Goal: Information Seeking & Learning: Learn about a topic

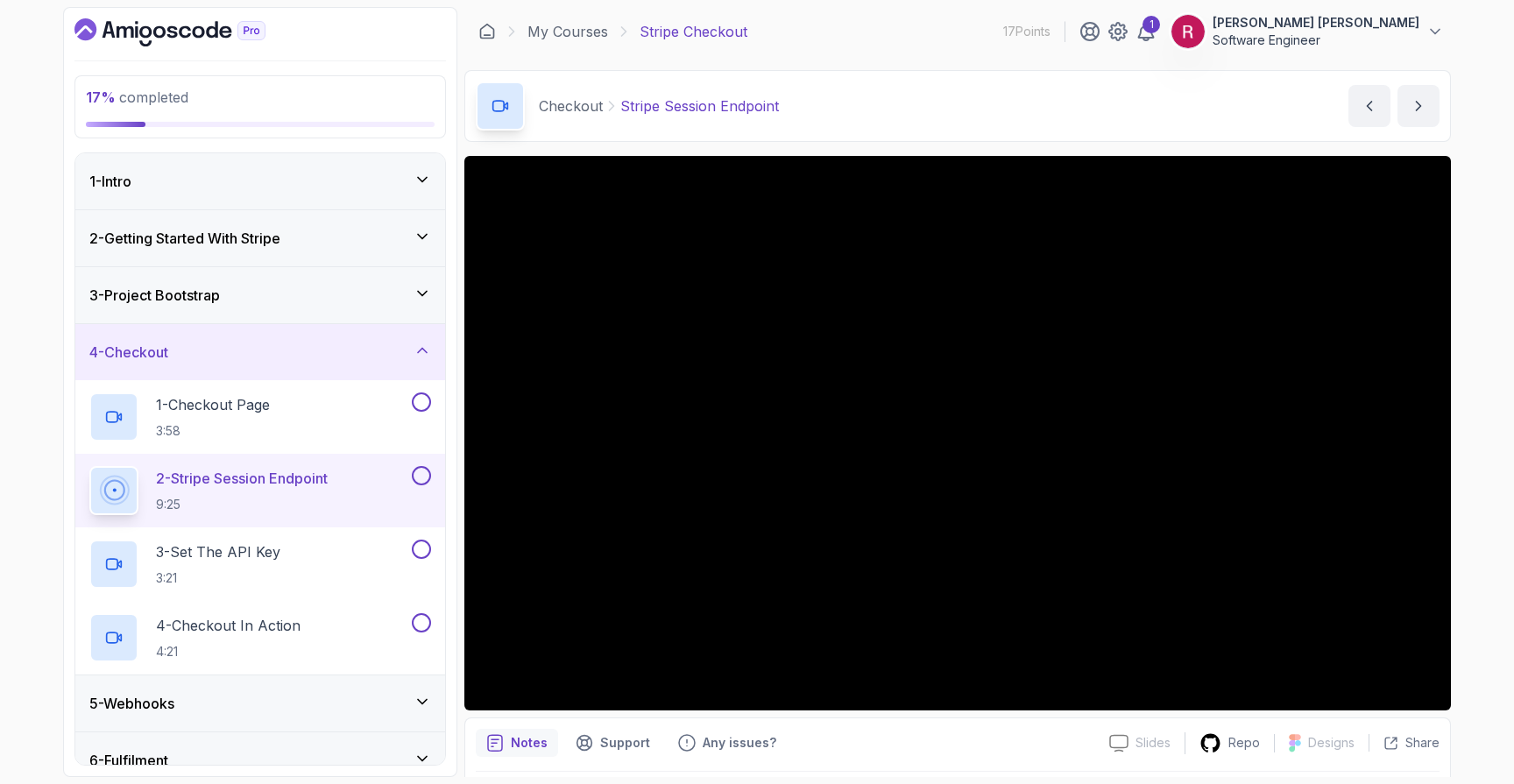
scroll to position [81, 0]
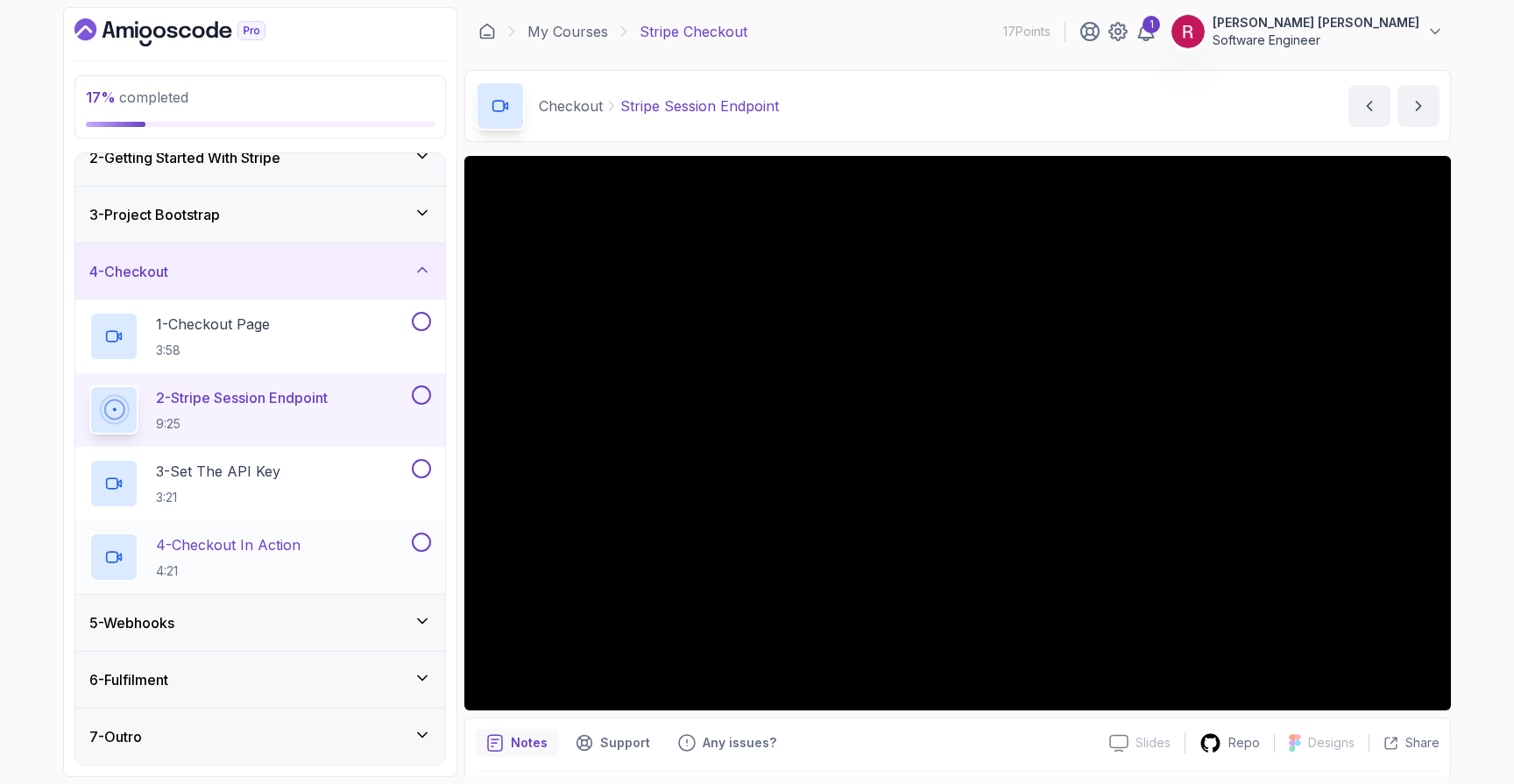
click at [283, 581] on div "4 - Checkout In Action 4:21" at bounding box center [248, 557] width 319 height 49
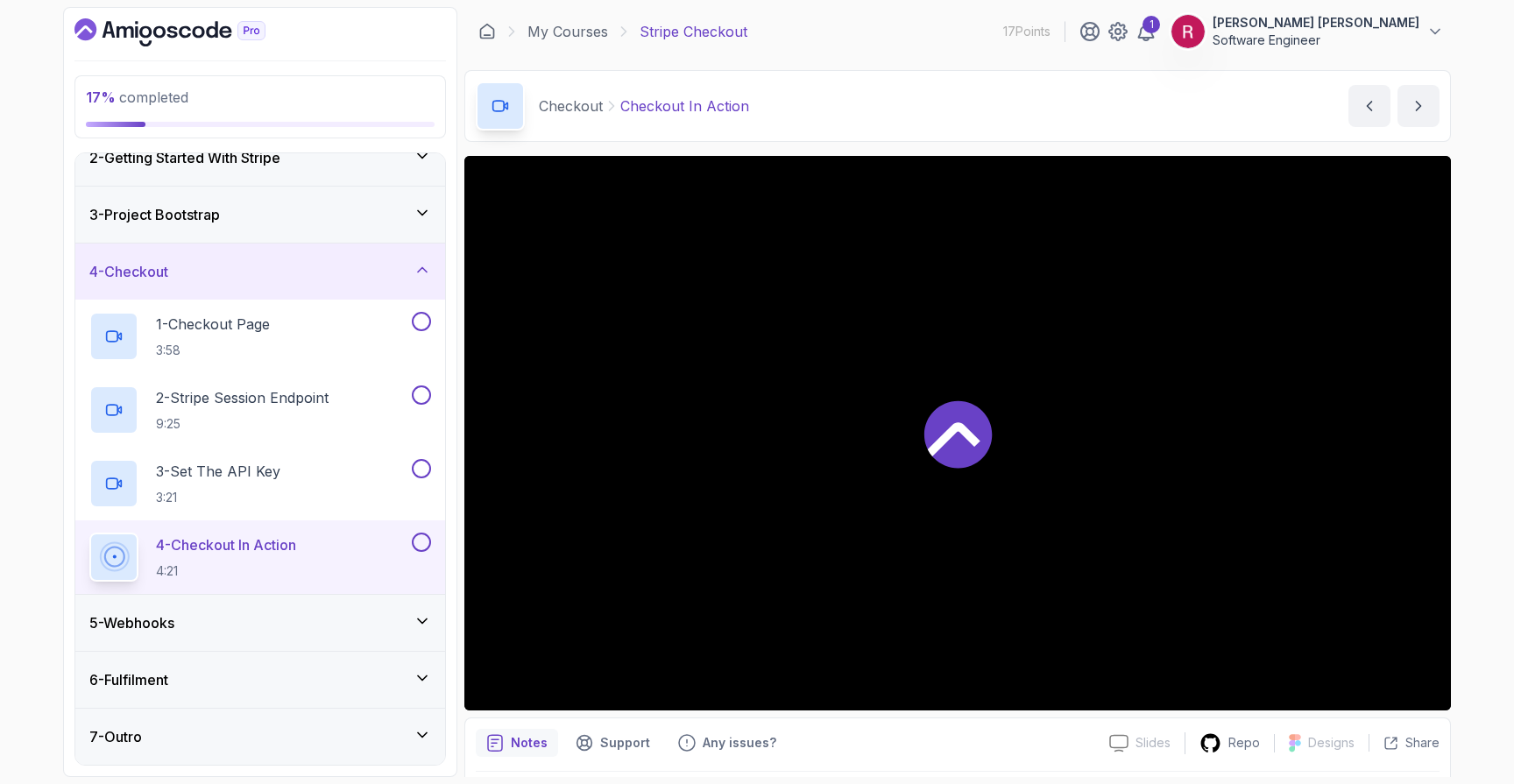
click at [317, 626] on div "5 - Webhooks" at bounding box center [260, 623] width 341 height 21
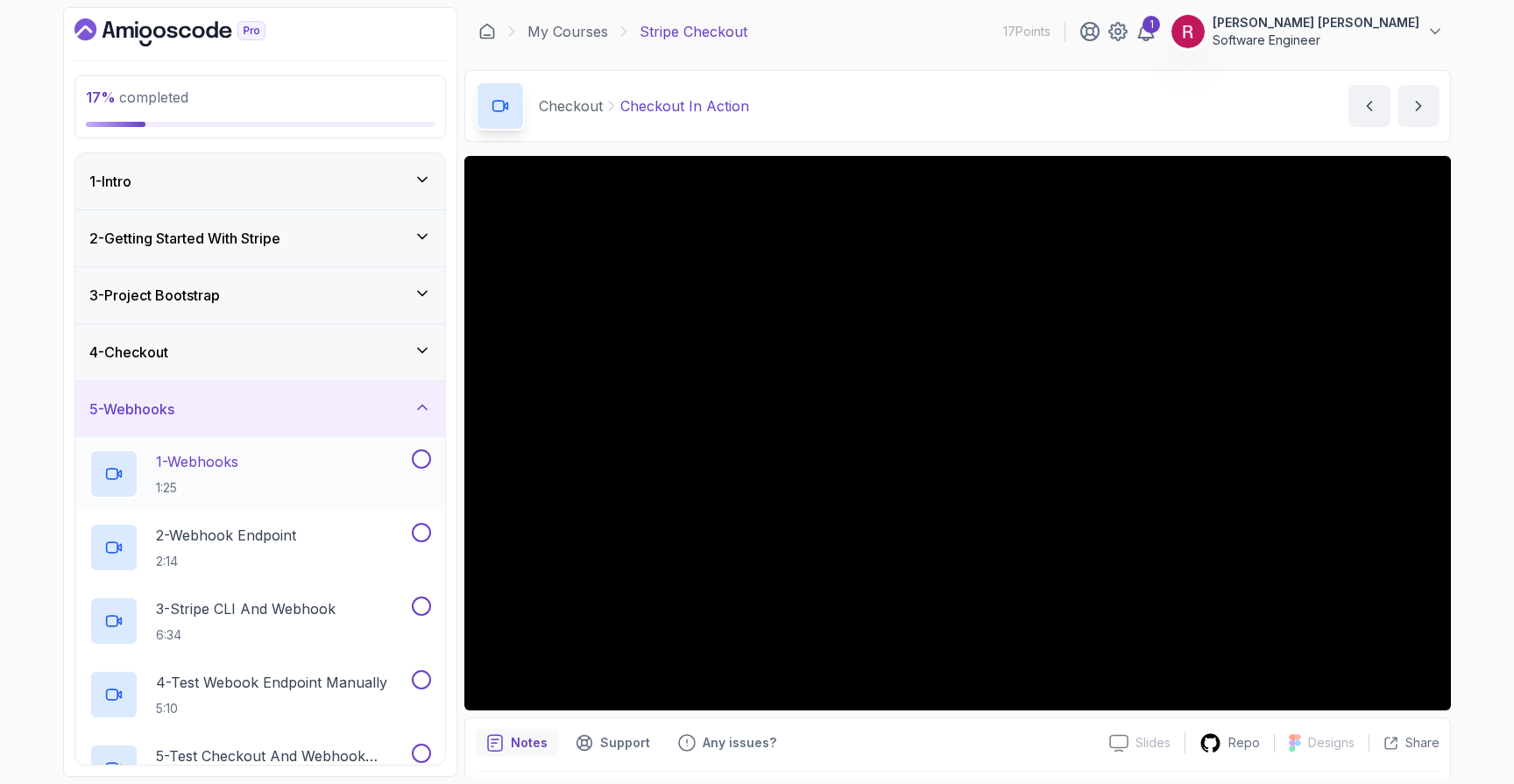
click at [317, 486] on div "1 - Webhooks 1:25" at bounding box center [248, 473] width 319 height 49
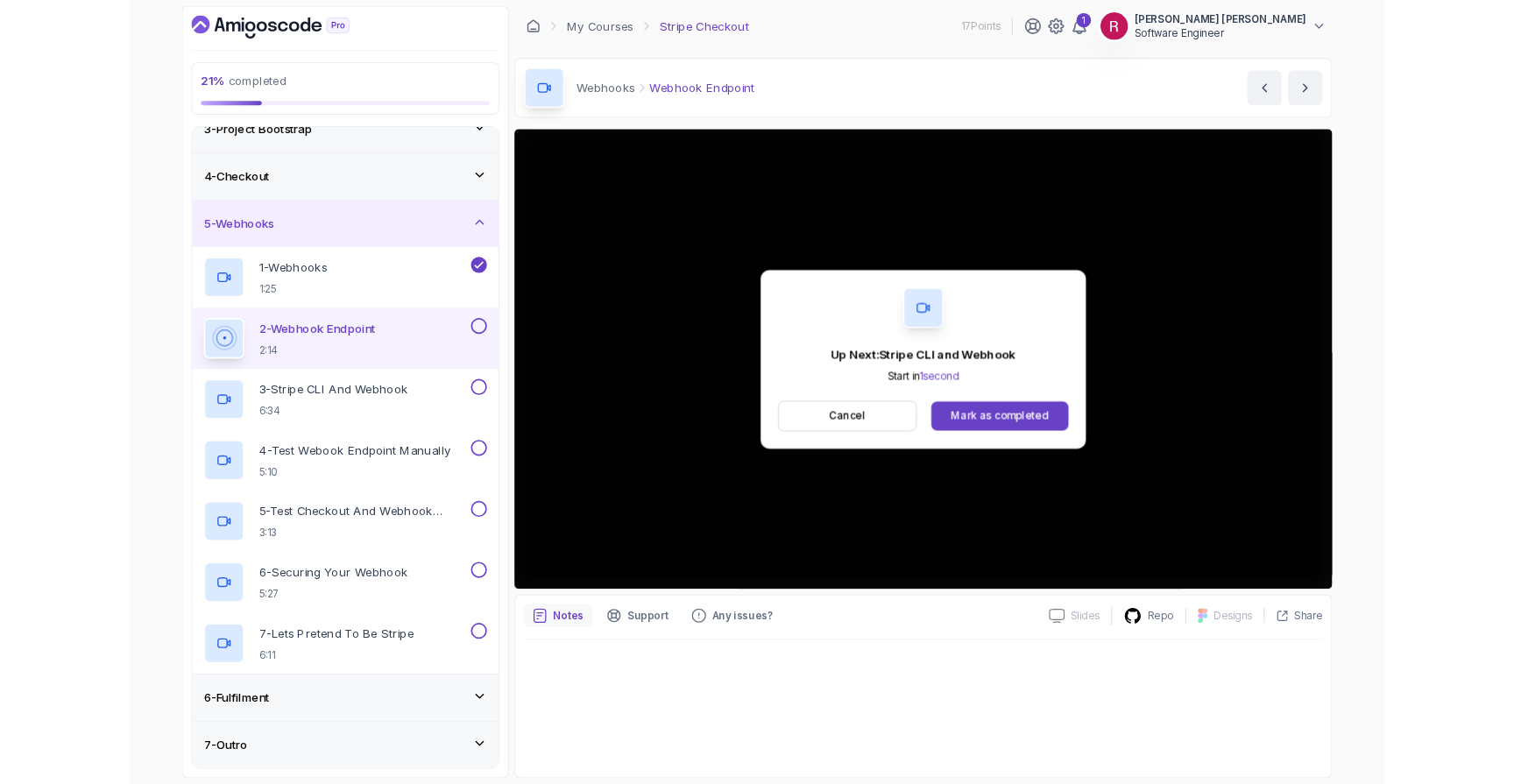
scroll to position [300, 0]
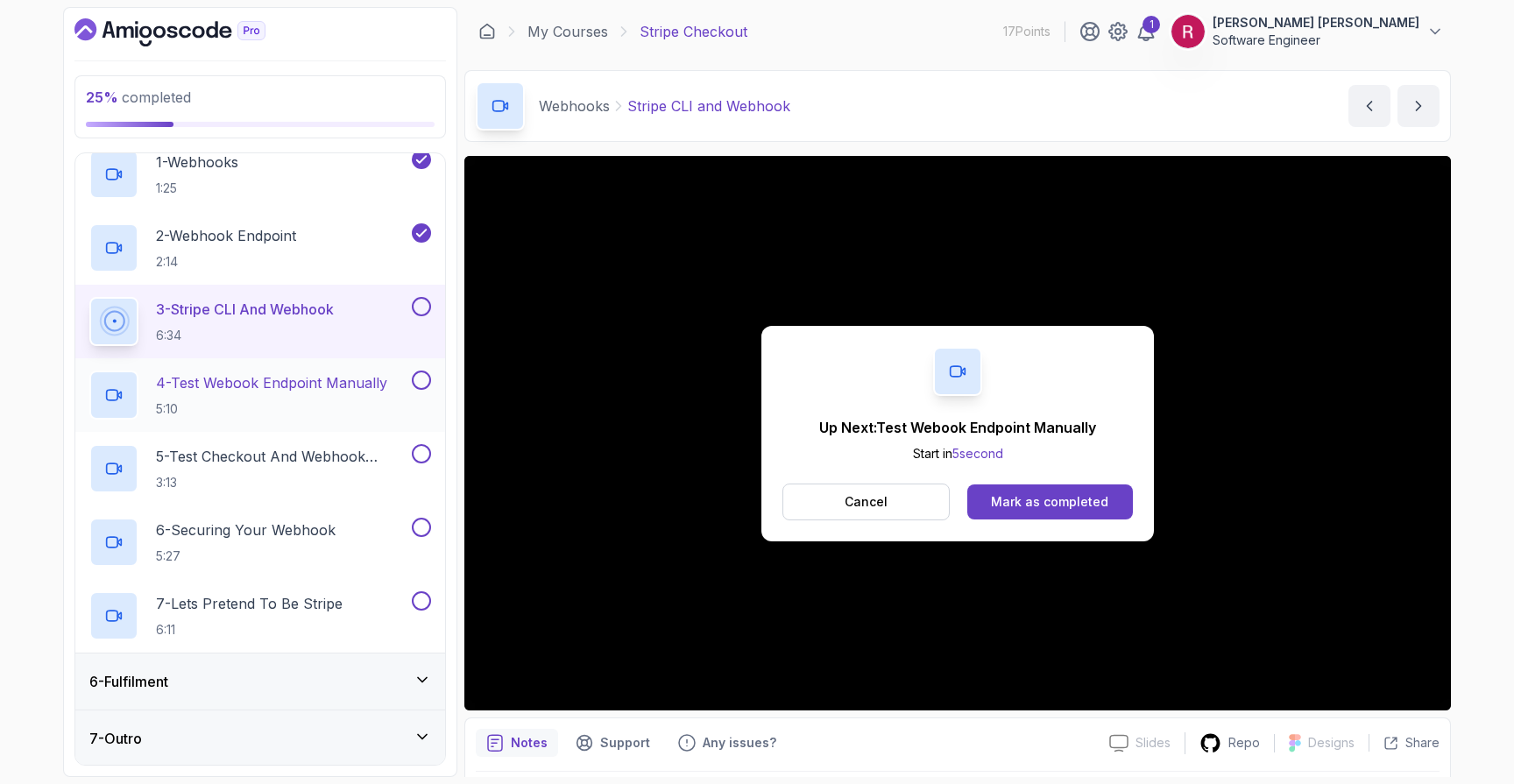
click at [359, 373] on p "4 - Test Webook Endpoint Manually" at bounding box center [271, 383] width 231 height 21
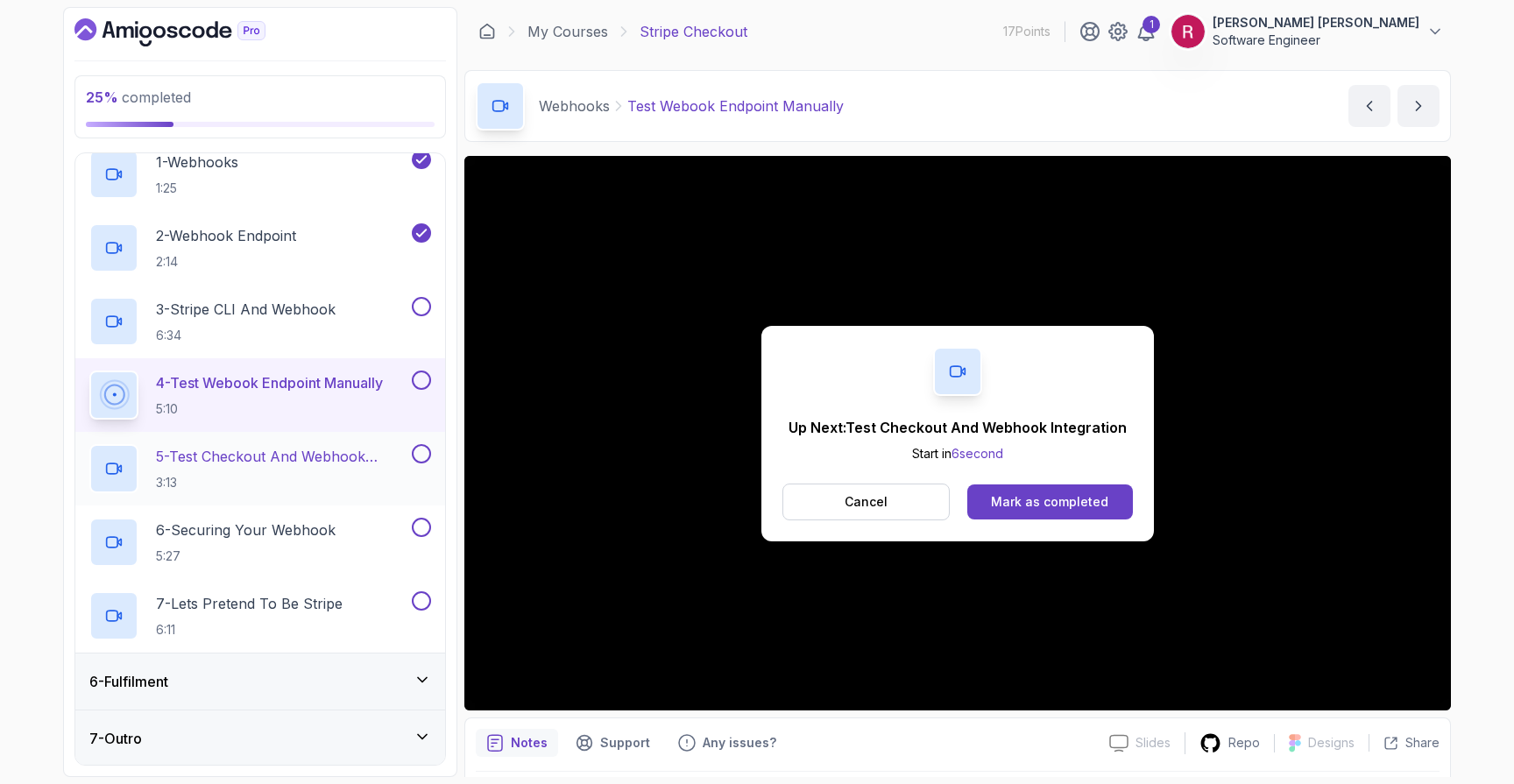
click at [208, 457] on p "5 - Test Checkout And Webhook Integration" at bounding box center [282, 456] width 252 height 21
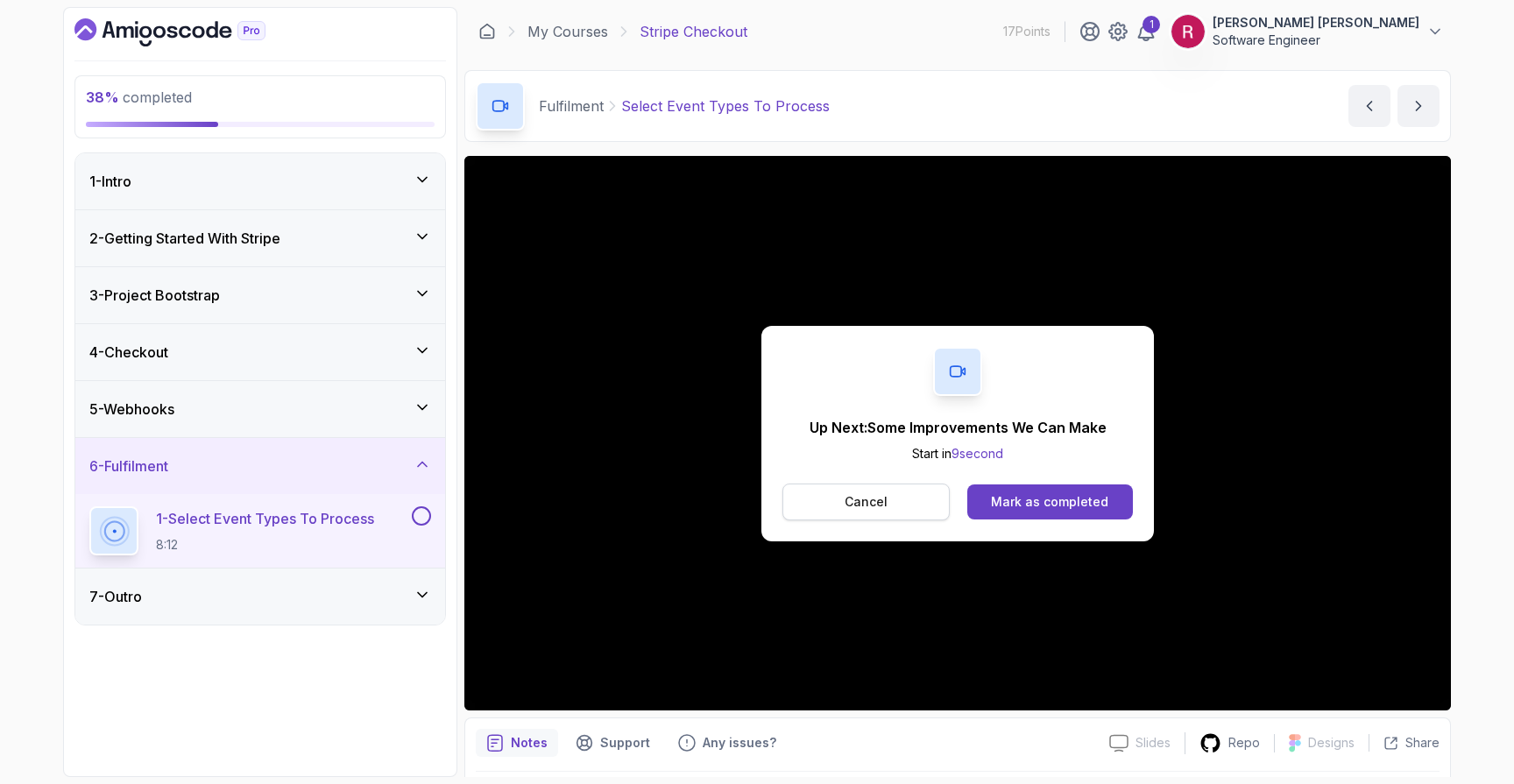
click at [865, 513] on button "Cancel" at bounding box center [866, 502] width 168 height 37
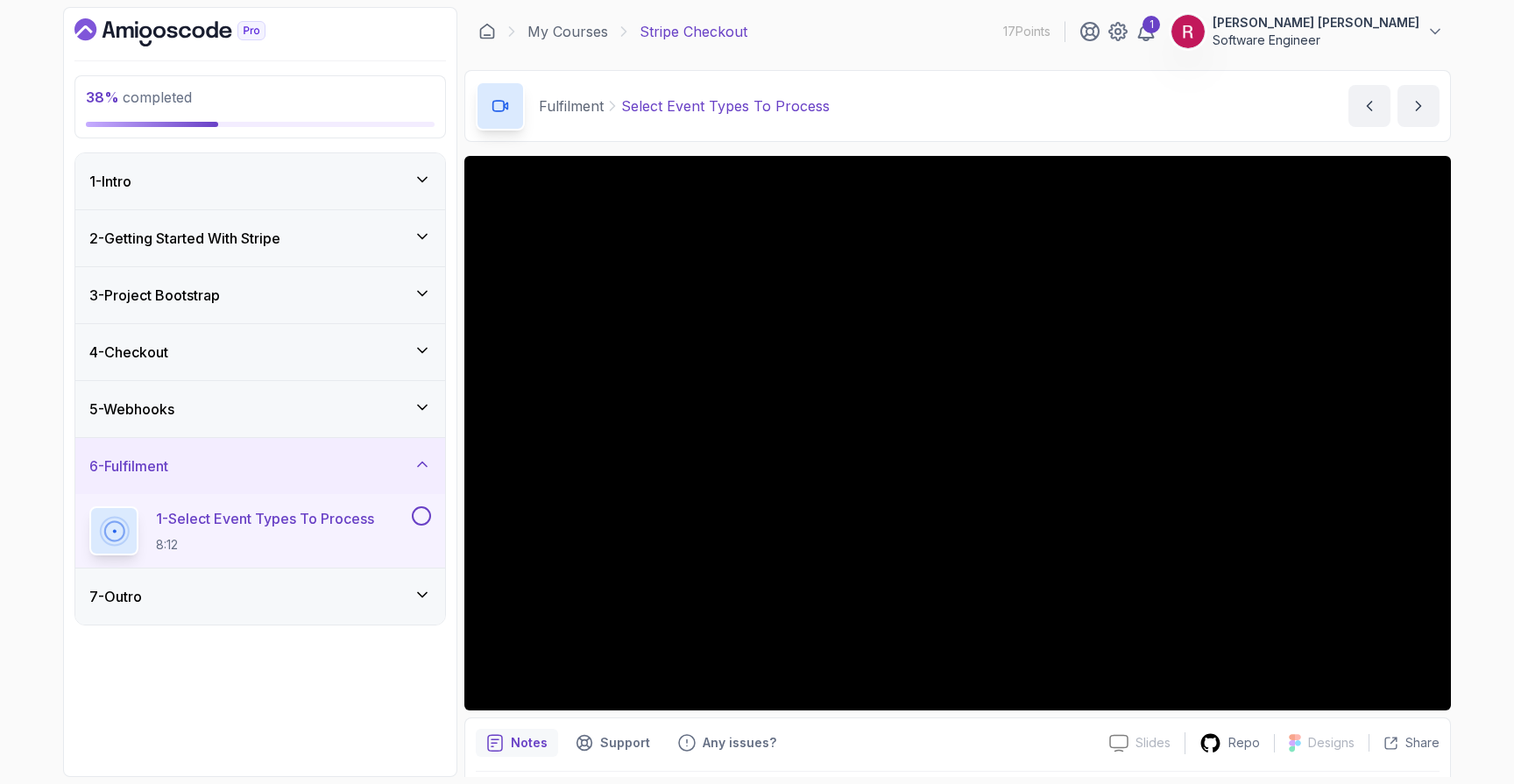
click at [291, 608] on div "7 - Outro" at bounding box center [260, 596] width 370 height 56
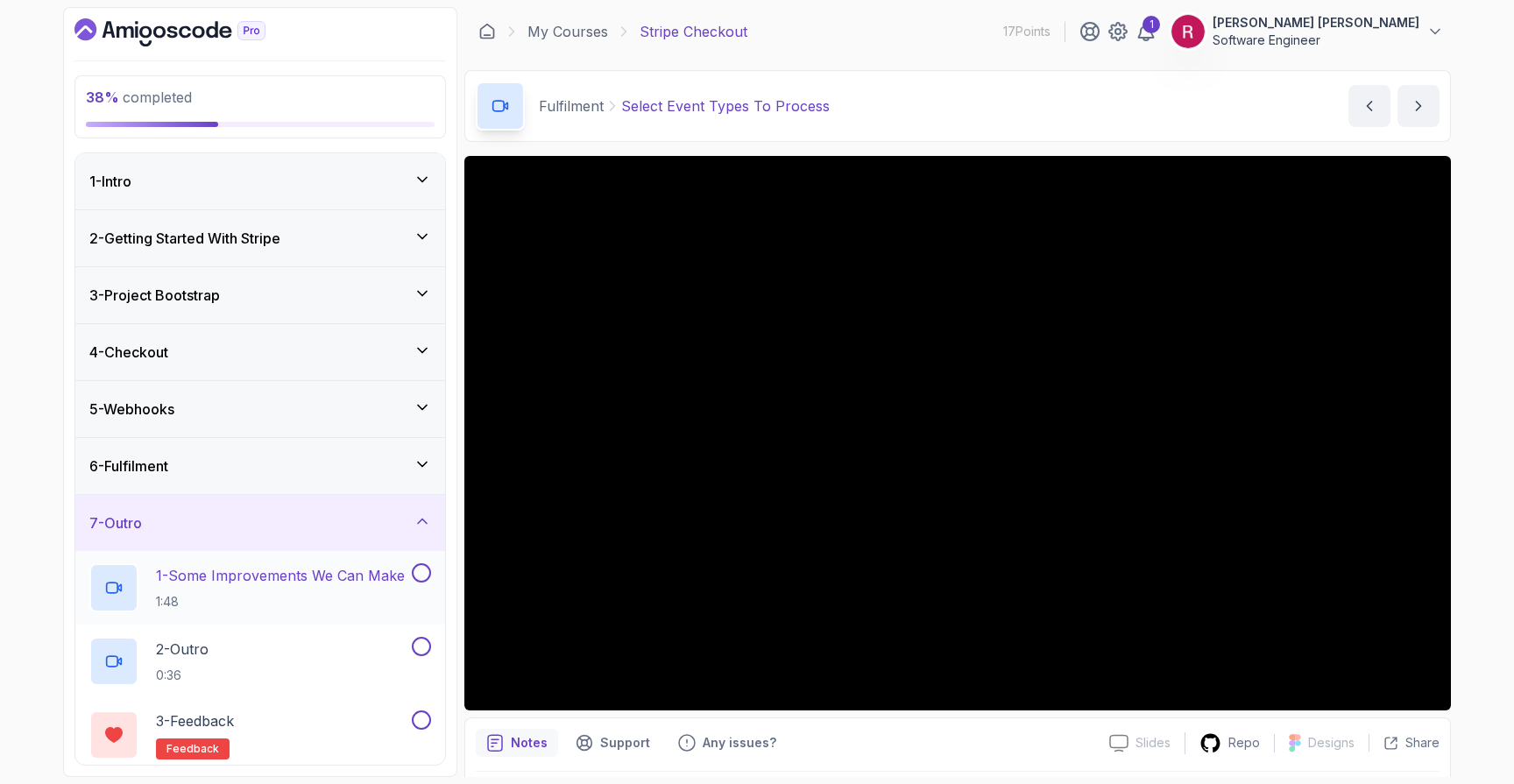
click at [281, 587] on h2 "1 - Some Improvements We Can Make 1:48" at bounding box center [280, 588] width 248 height 46
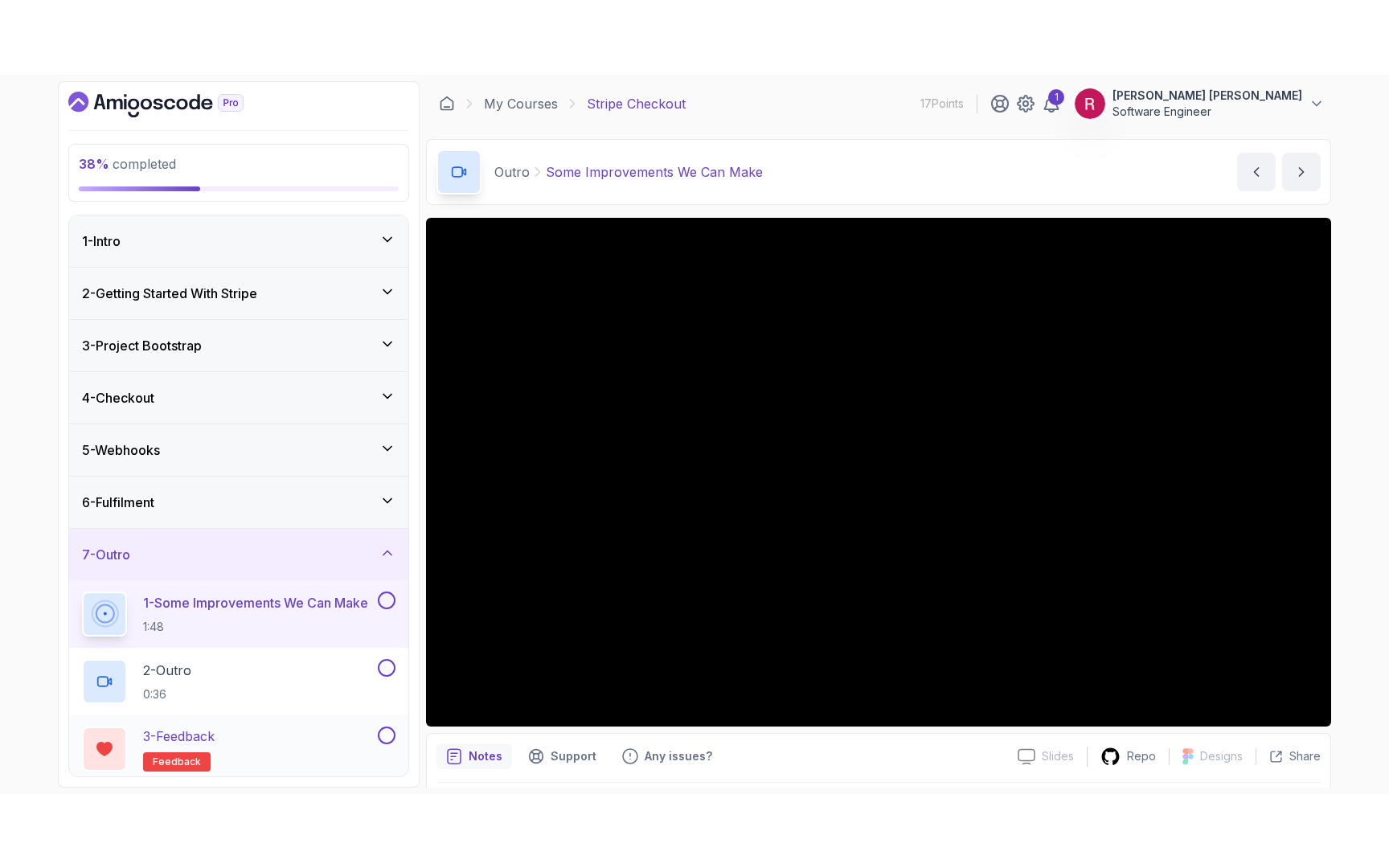
scroll to position [7, 0]
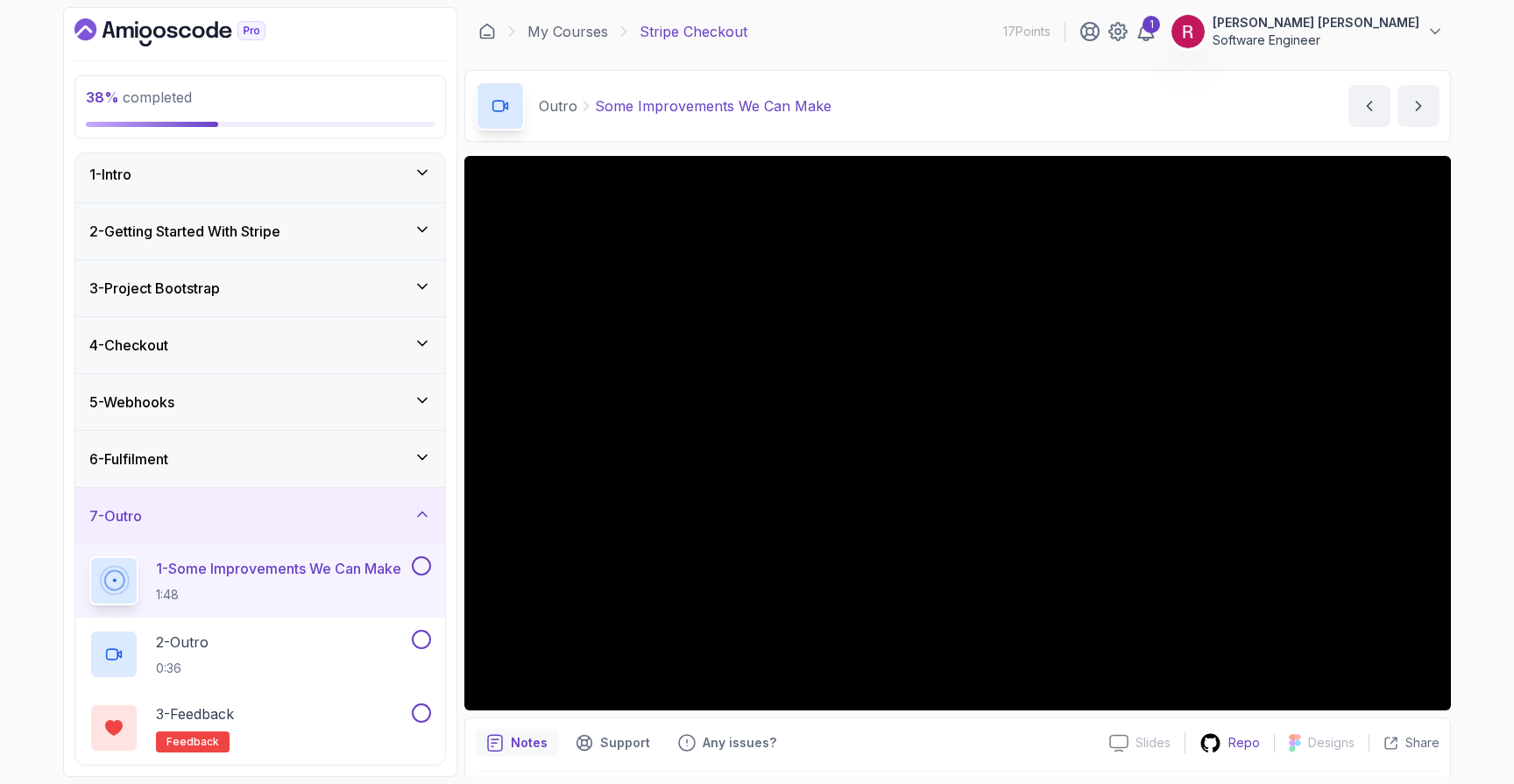
click at [1232, 747] on p "Repo" at bounding box center [1244, 743] width 31 height 17
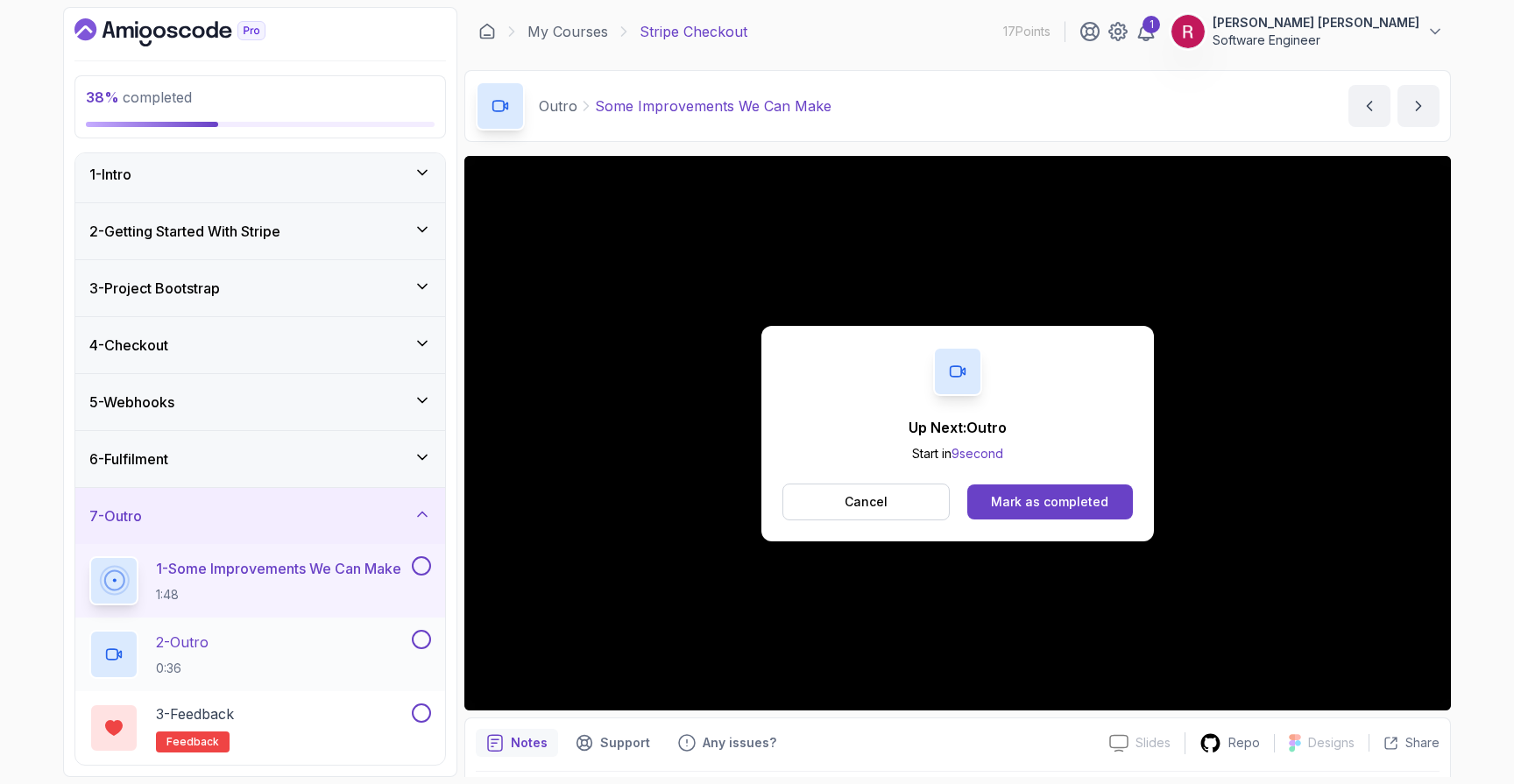
click at [247, 648] on div "2 - Outro 0:36" at bounding box center [248, 654] width 319 height 49
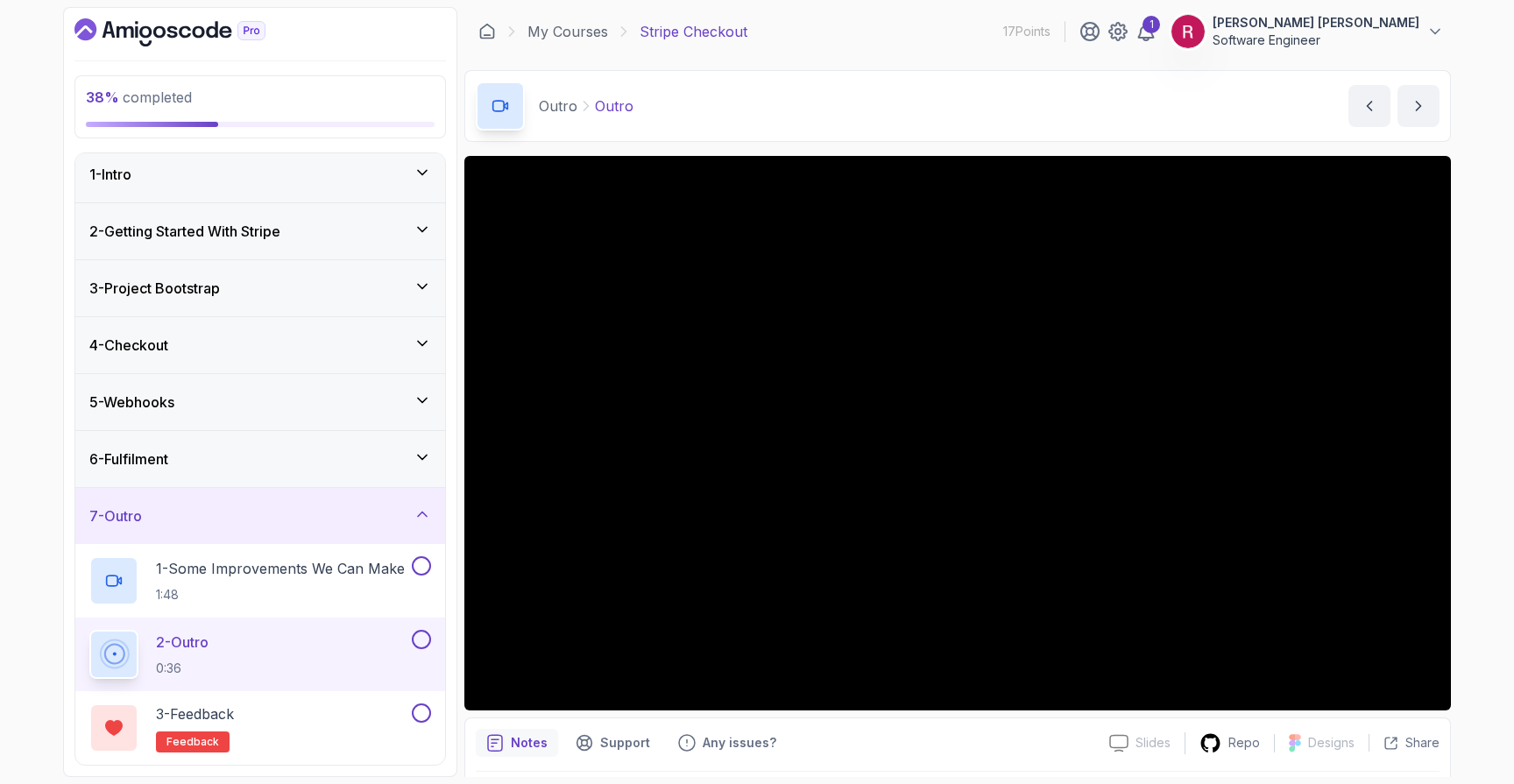
click at [352, 478] on div "6 - Fulfilment" at bounding box center [260, 458] width 370 height 56
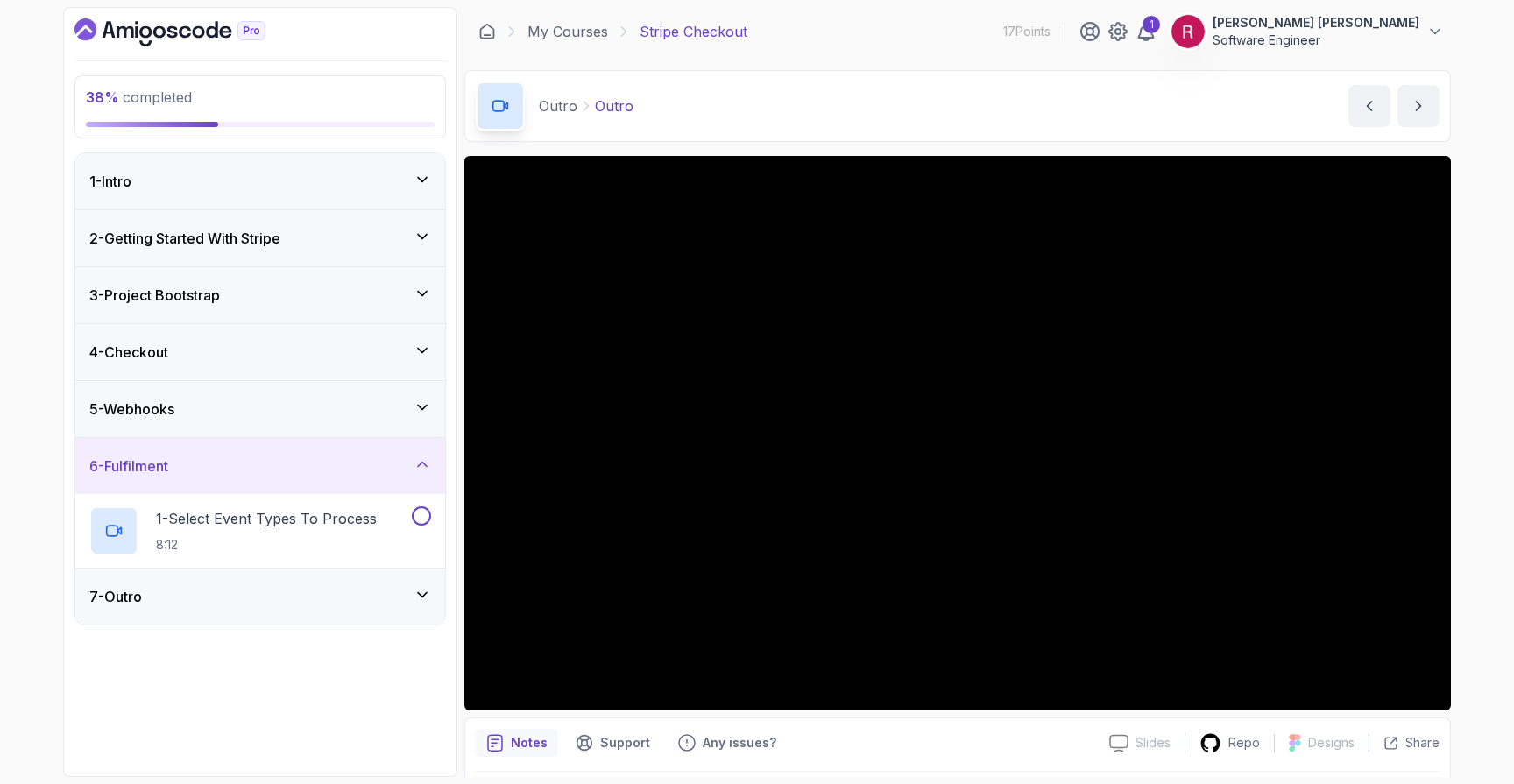
click at [352, 478] on div "6 - Fulfilment" at bounding box center [260, 466] width 370 height 56
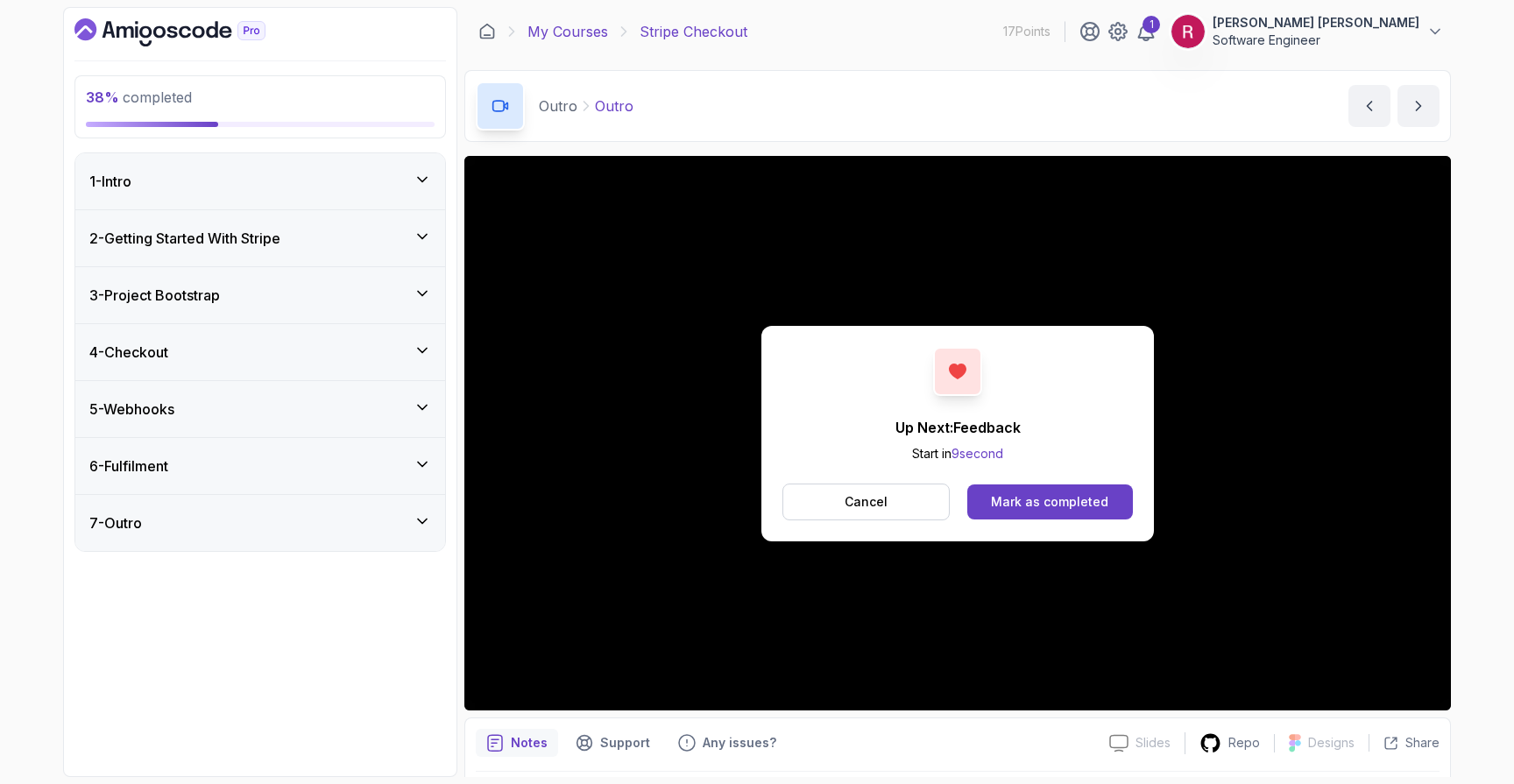
click at [564, 38] on link "My Courses" at bounding box center [568, 31] width 81 height 21
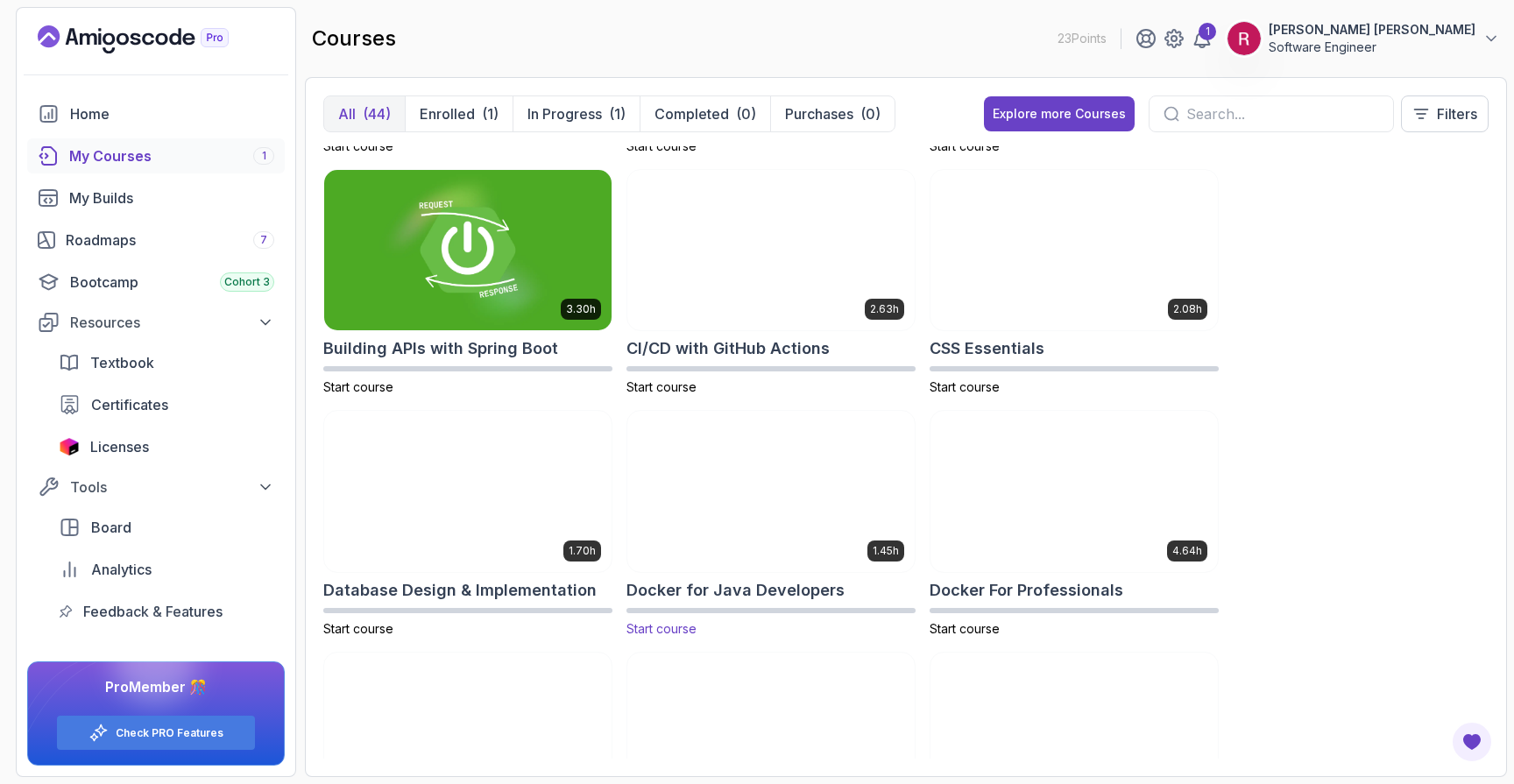
scroll to position [243, 0]
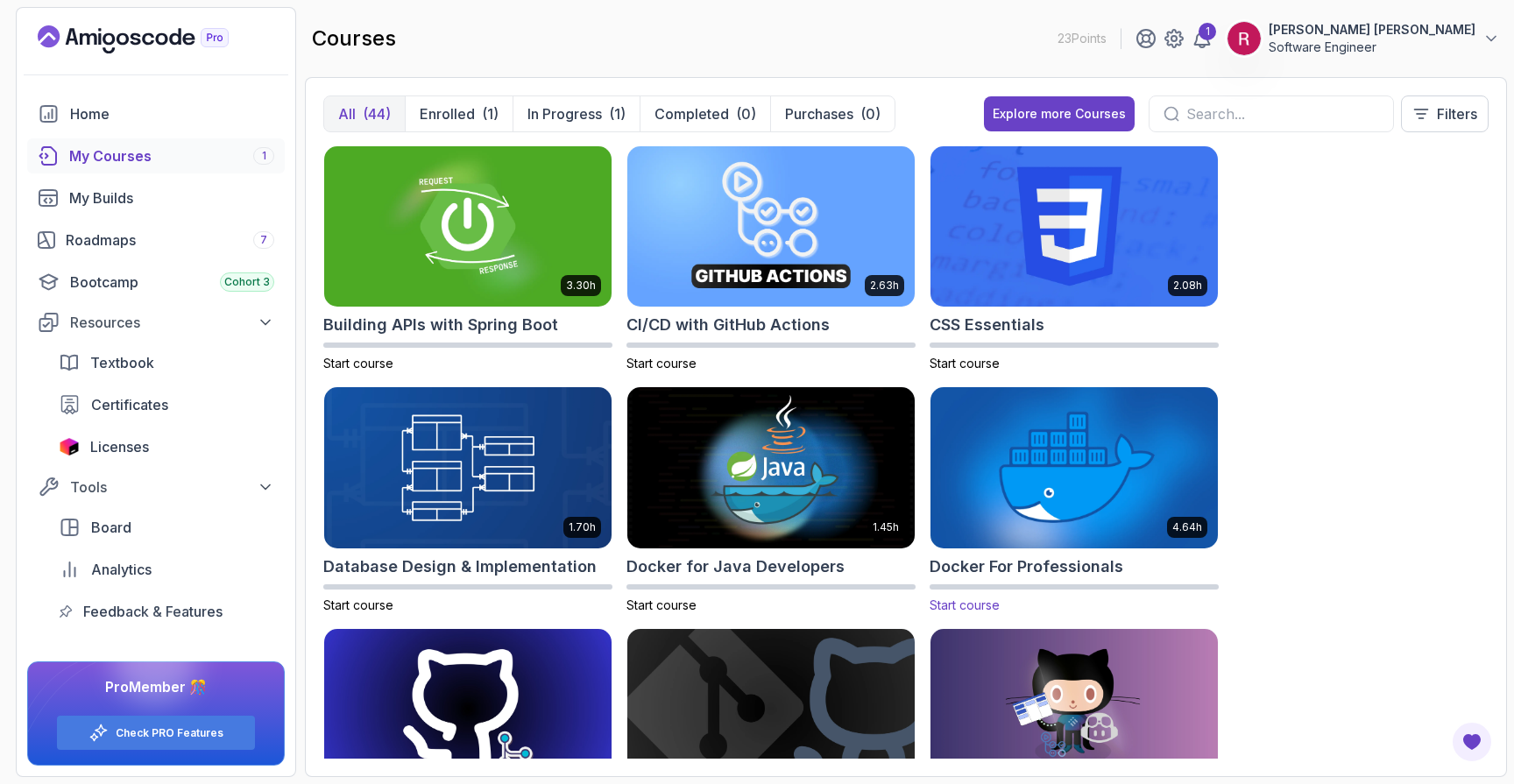
click at [1021, 498] on img at bounding box center [1075, 468] width 302 height 169
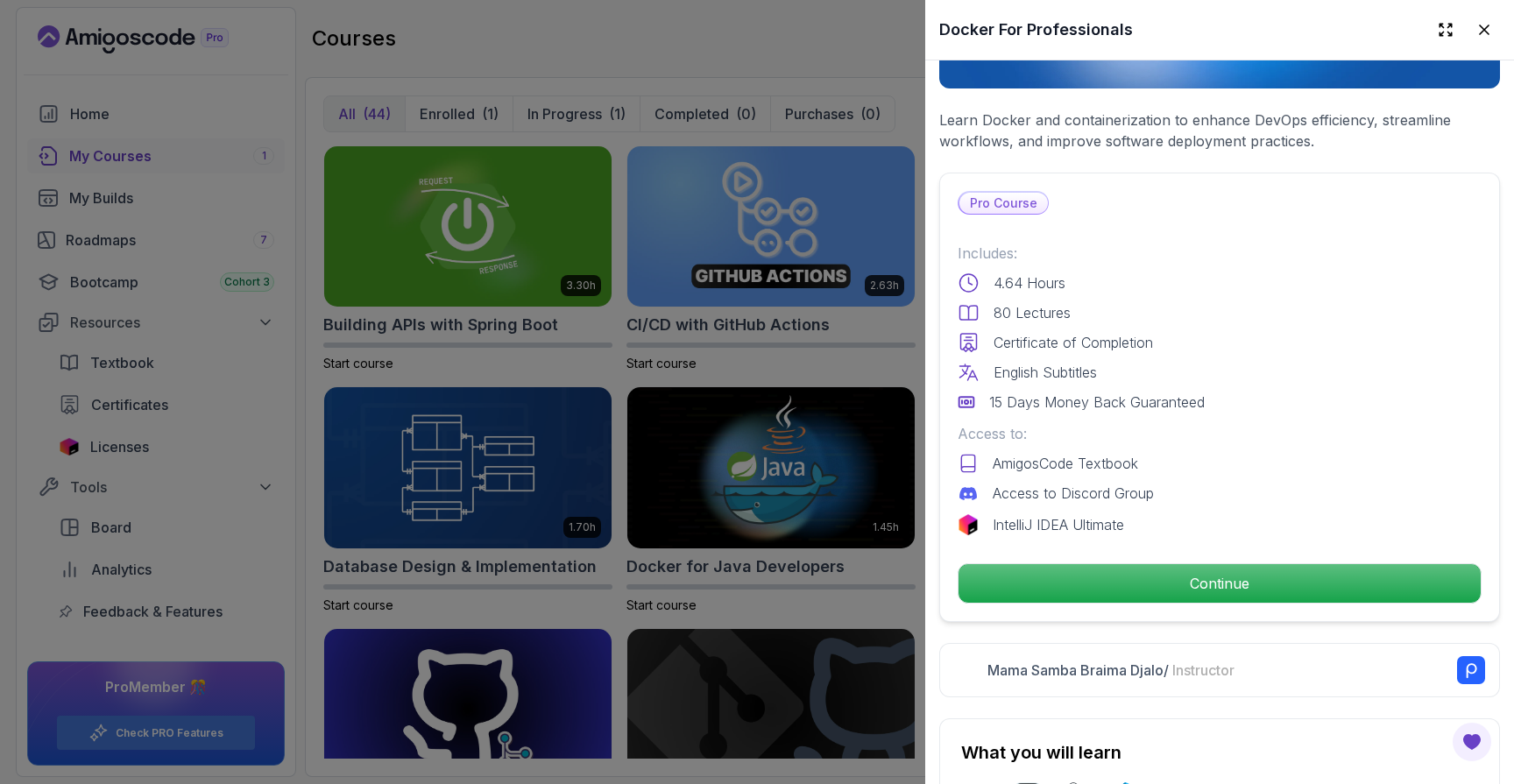
scroll to position [310, 0]
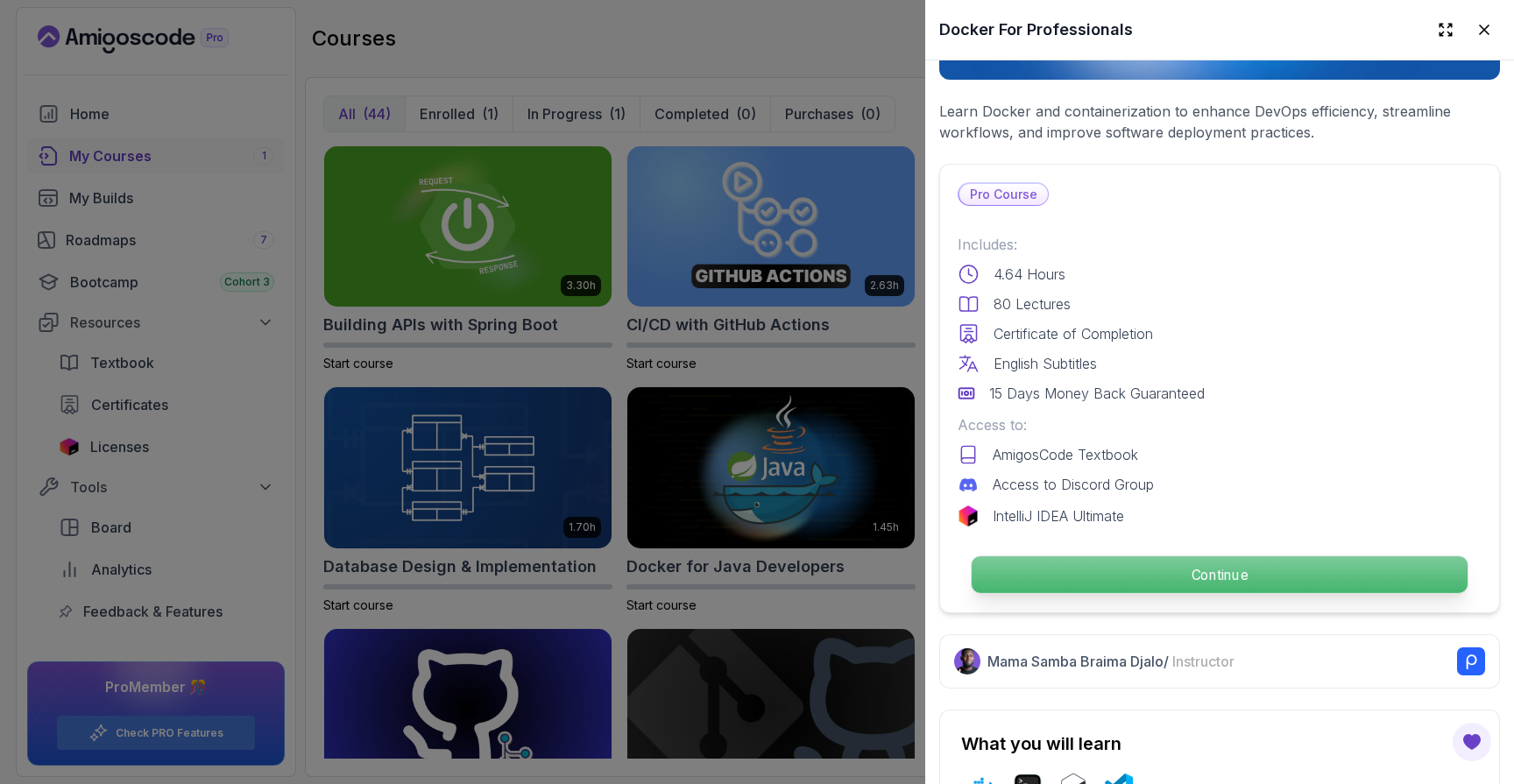
click at [1078, 580] on p "Continue" at bounding box center [1219, 575] width 496 height 37
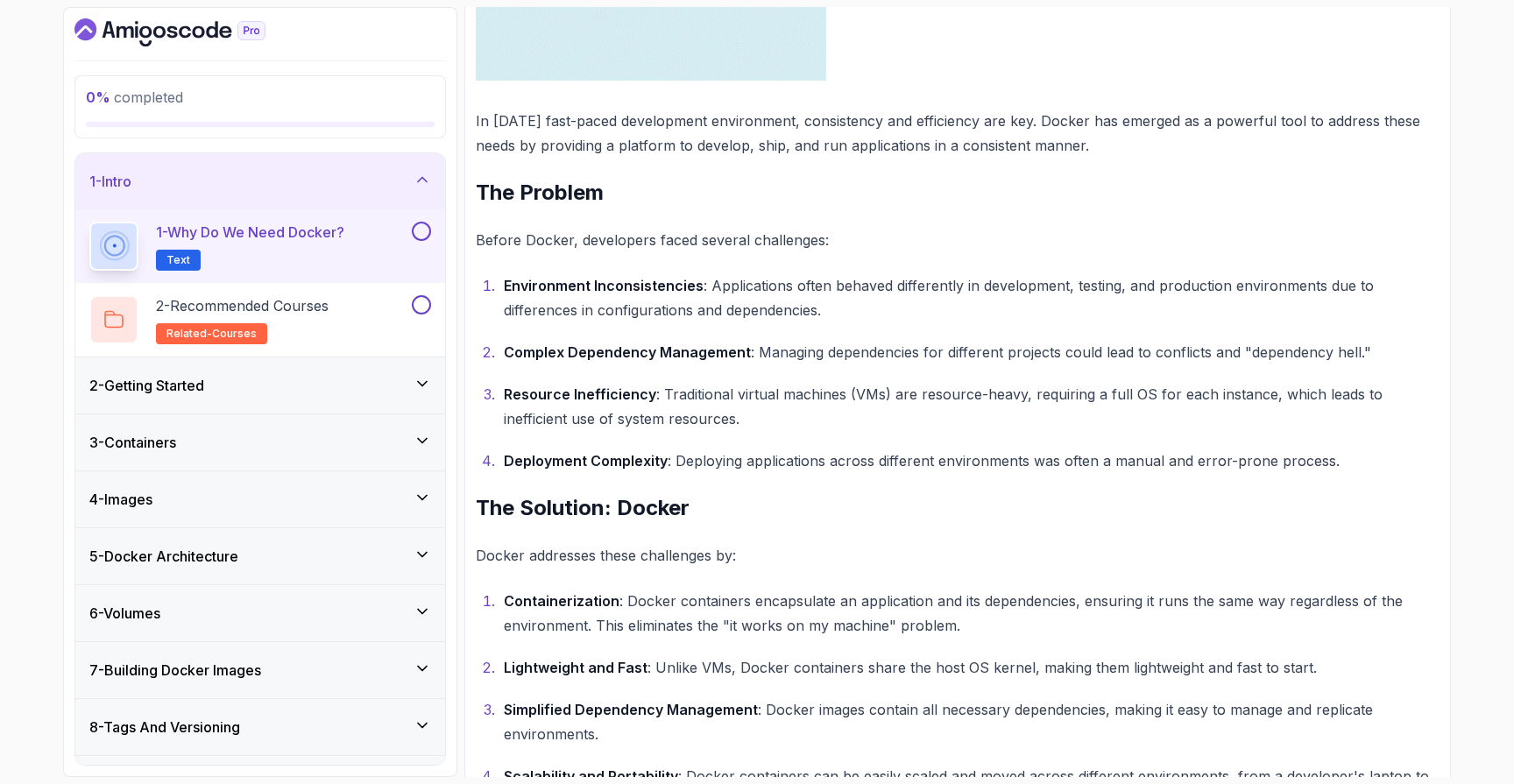
scroll to position [674, 0]
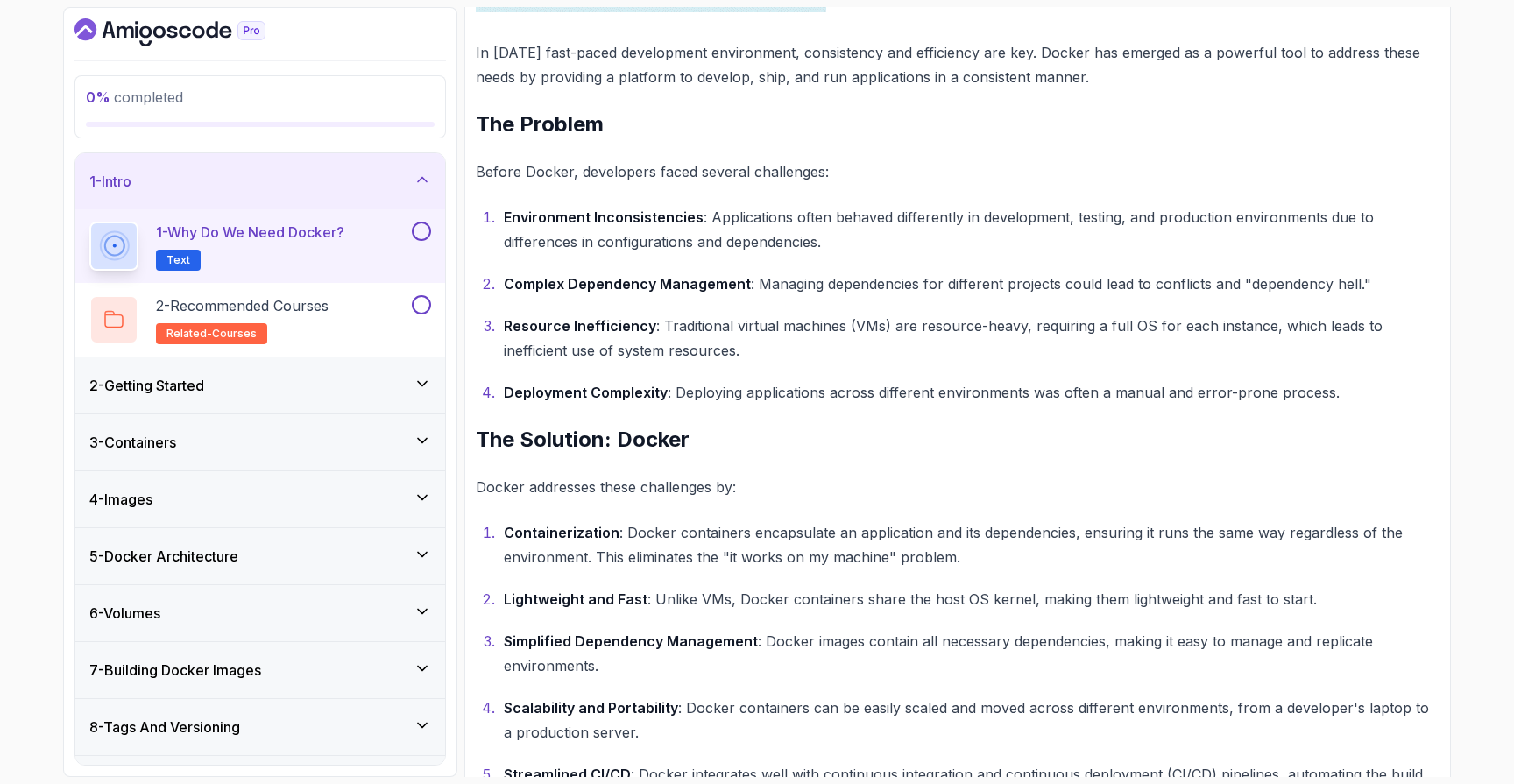
click at [297, 444] on div "3 - Containers" at bounding box center [260, 442] width 341 height 21
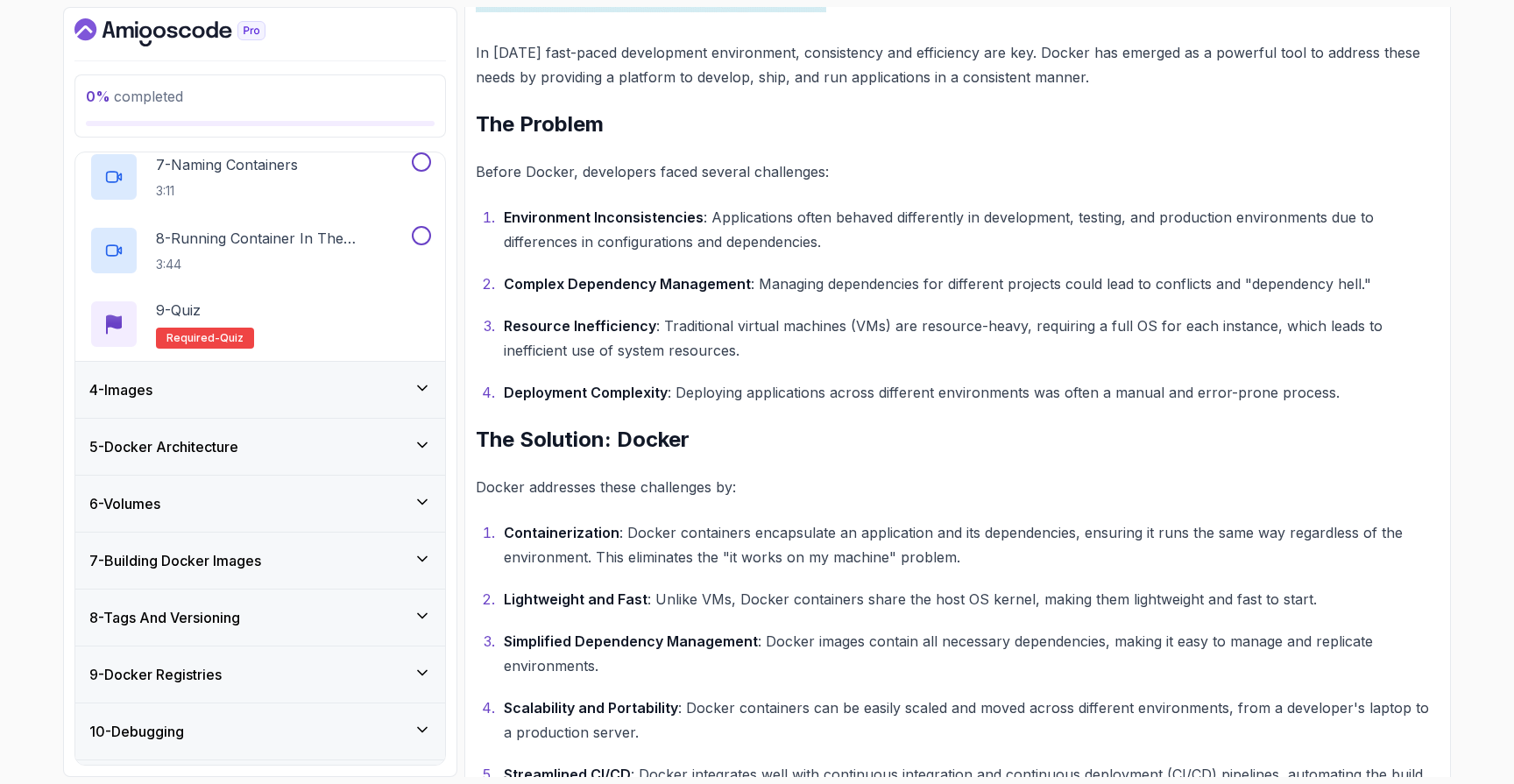
scroll to position [652, 0]
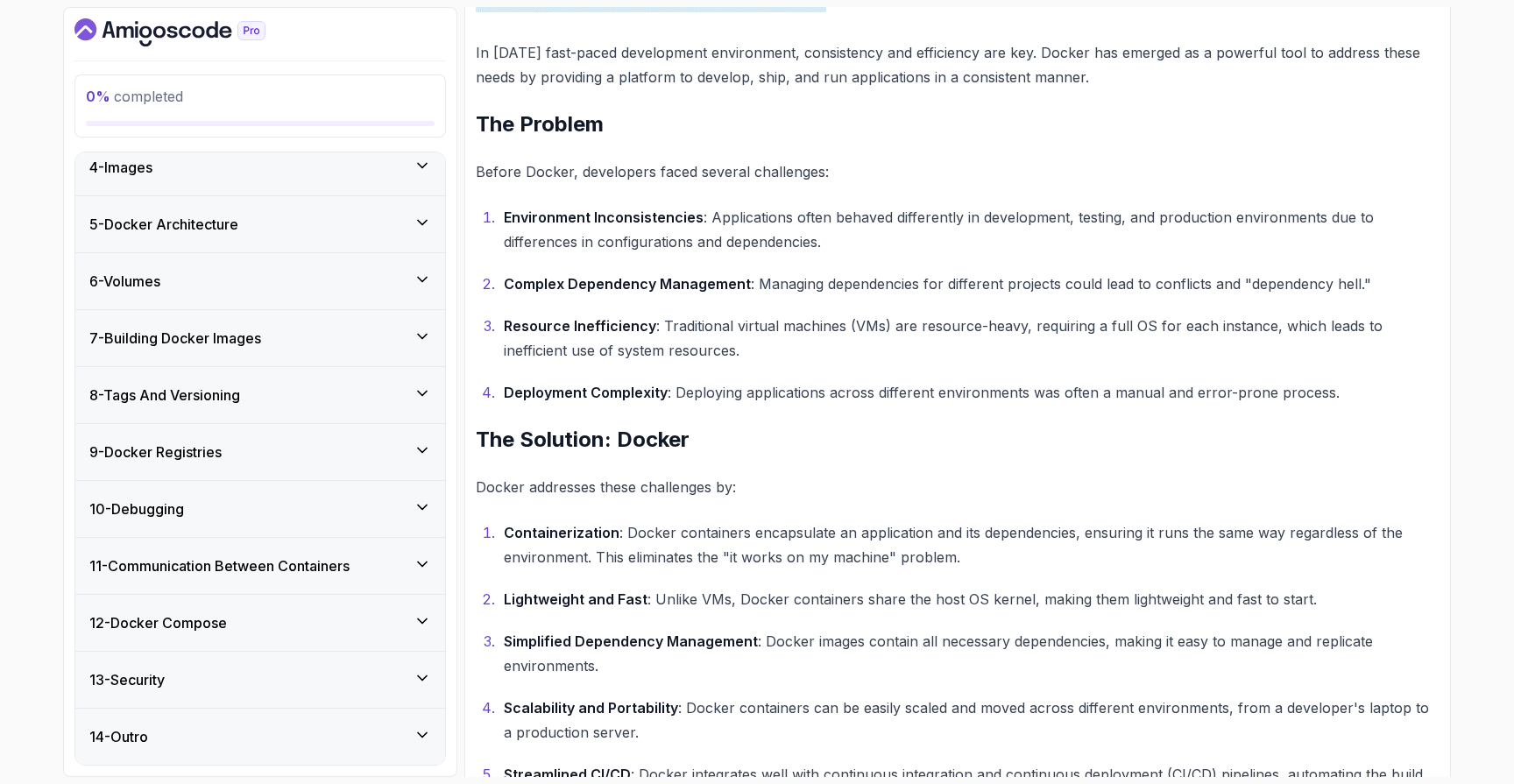
click at [248, 618] on div "12 - Docker Compose" at bounding box center [260, 623] width 341 height 21
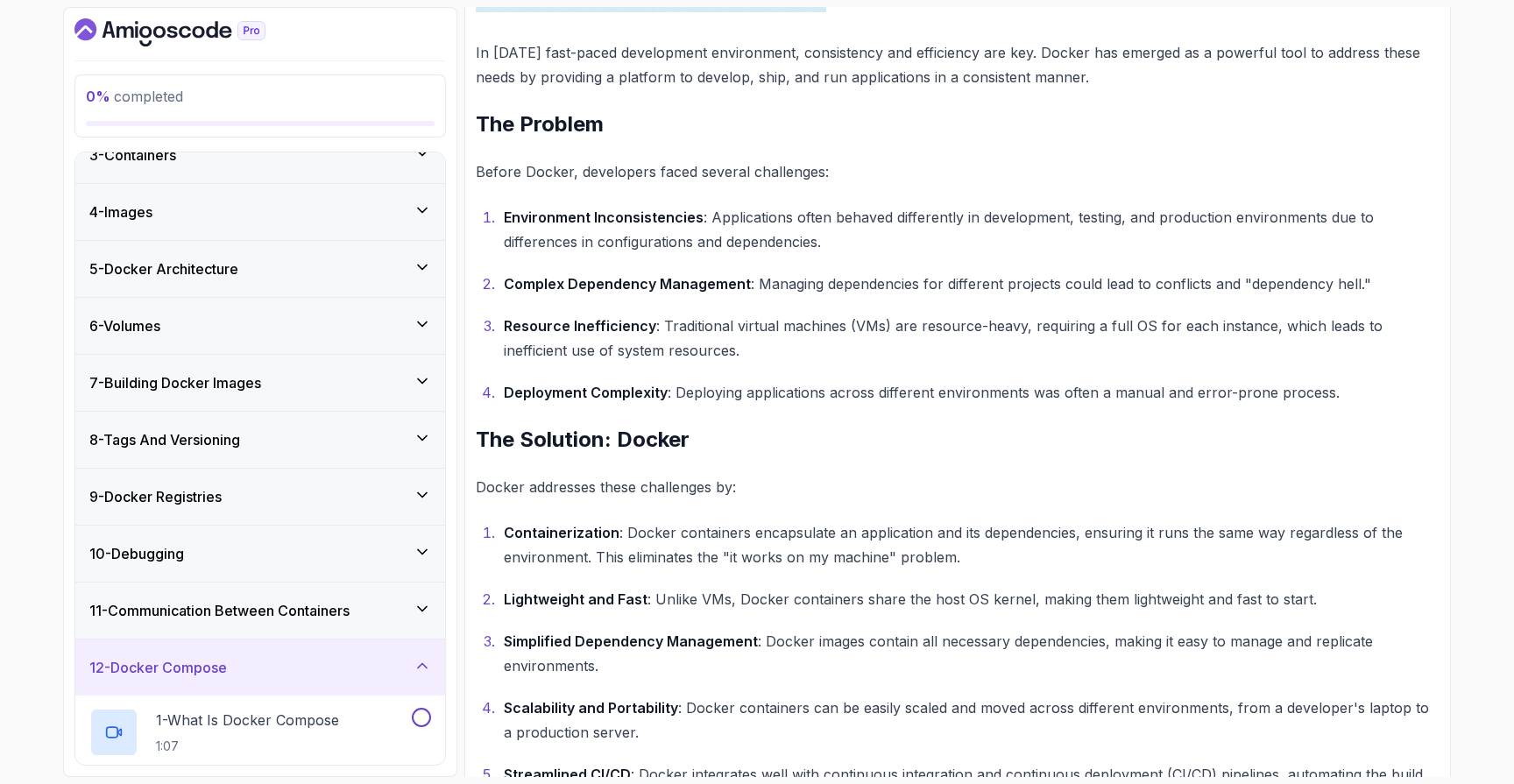
scroll to position [137, 0]
click at [255, 643] on div "12 - Docker Compose" at bounding box center [260, 669] width 370 height 56
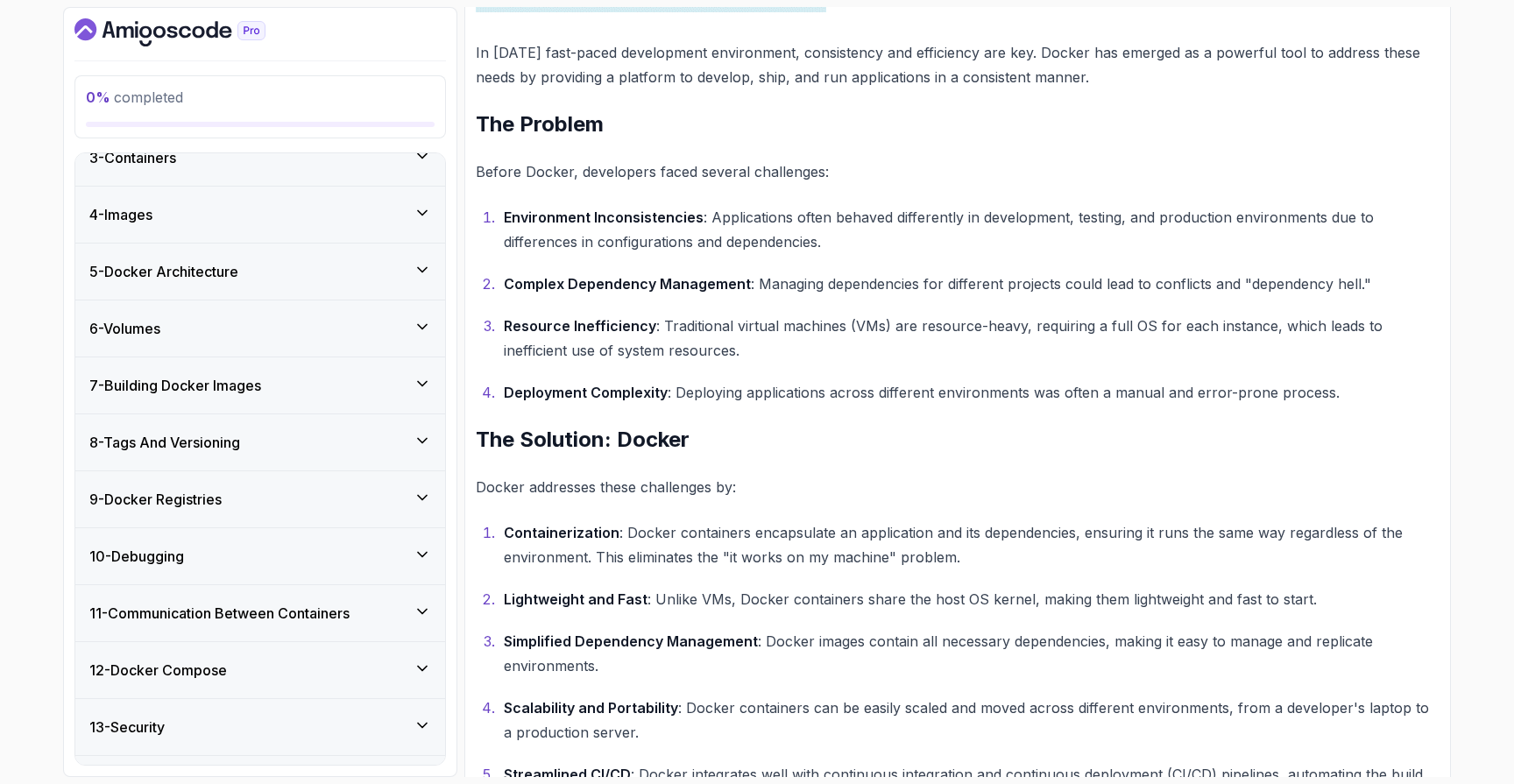
click at [255, 634] on div "11 - Communication Between Containers" at bounding box center [260, 613] width 370 height 56
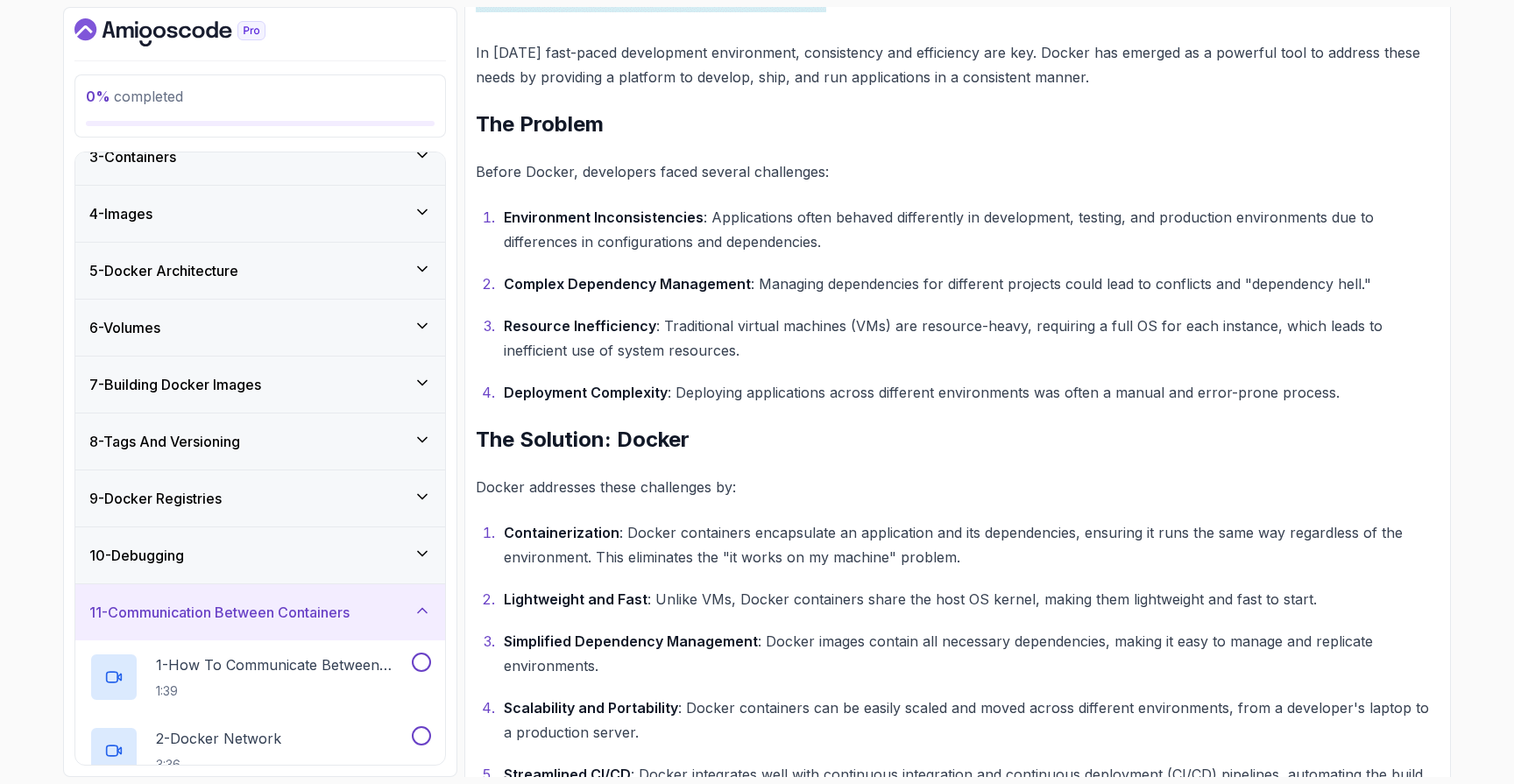
click at [255, 634] on div "11 - Communication Between Containers" at bounding box center [260, 612] width 370 height 56
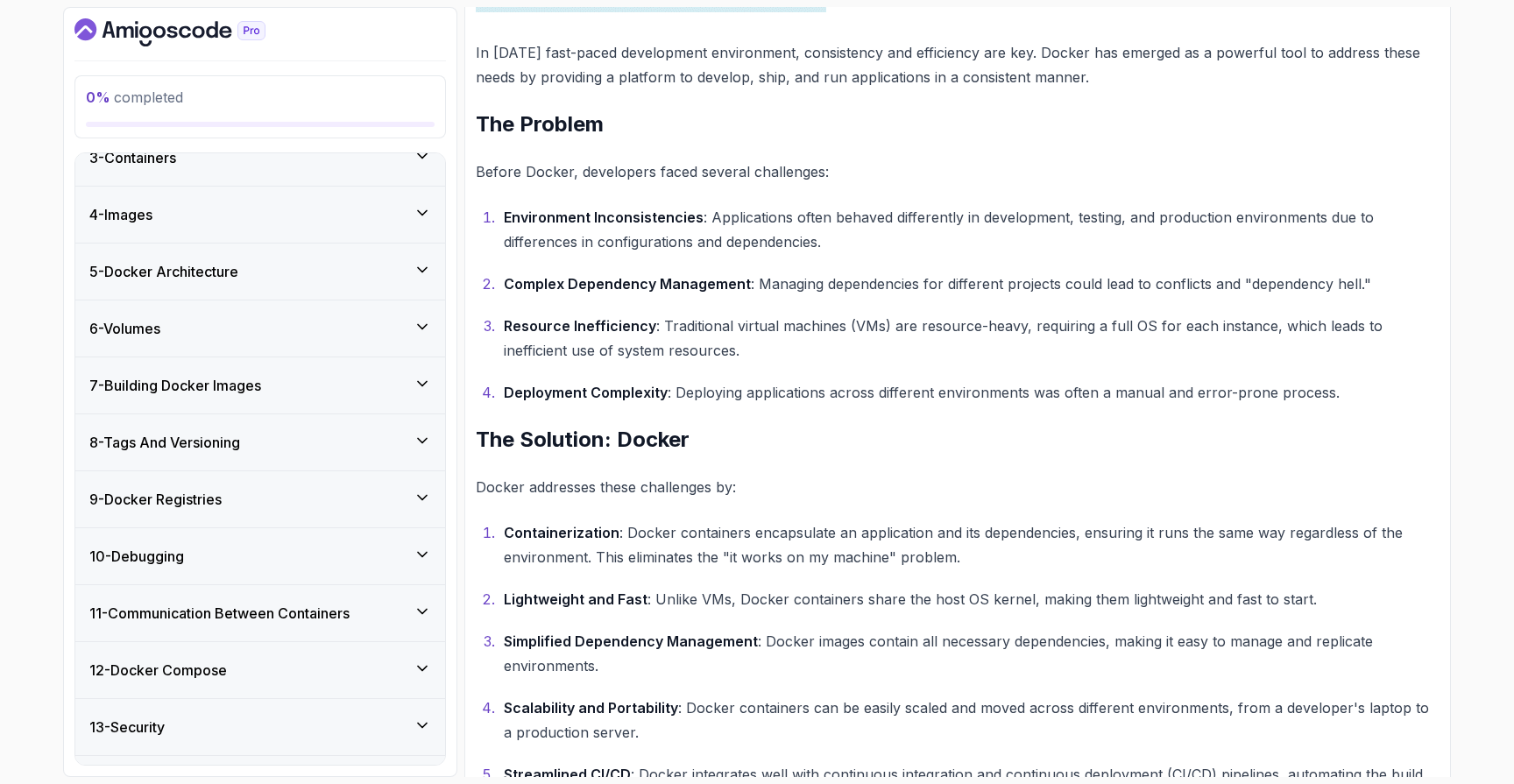
click at [237, 432] on h3 "8 - Tags And Versioning" at bounding box center [165, 442] width 151 height 21
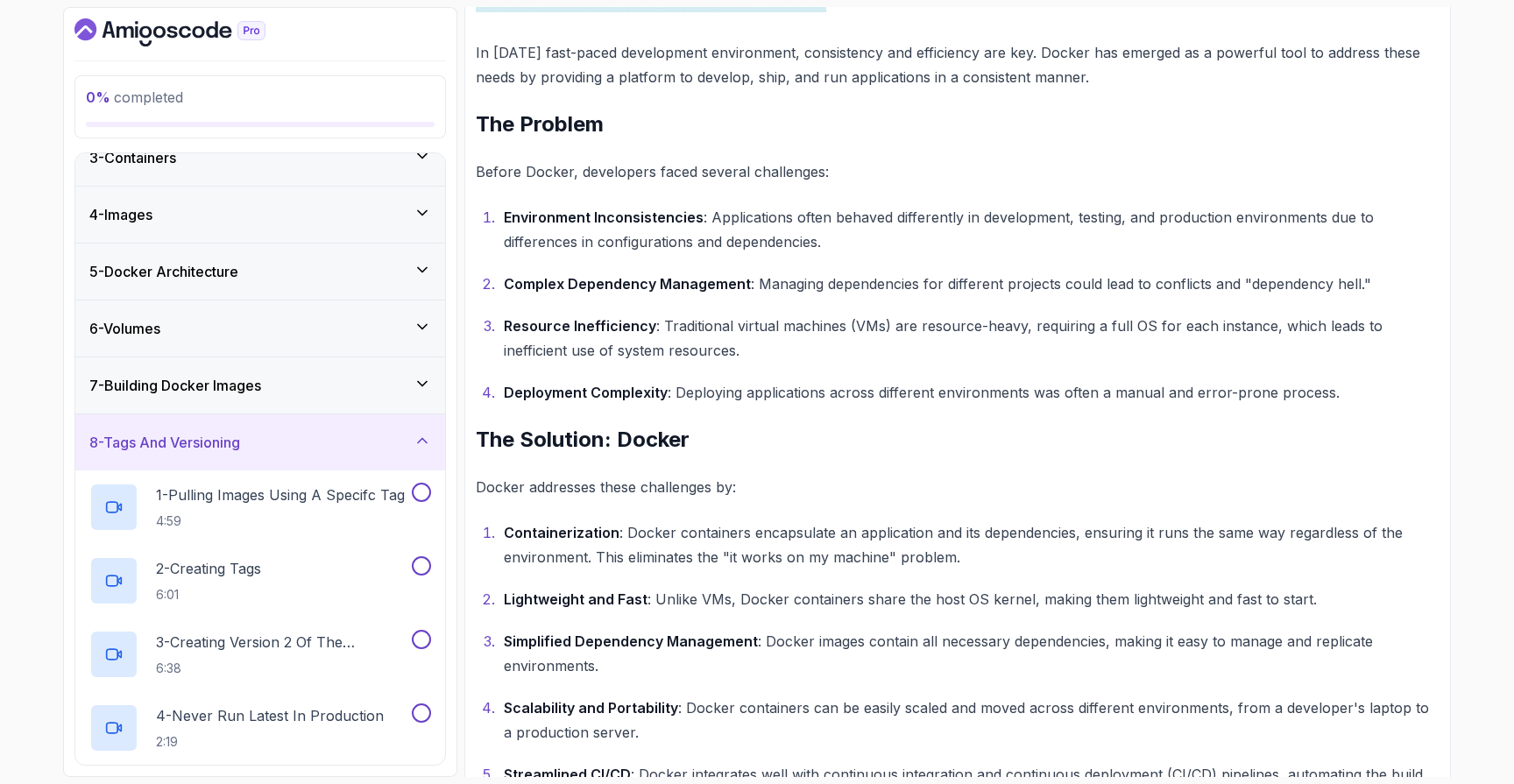
click at [237, 432] on h3 "8 - Tags And Versioning" at bounding box center [165, 442] width 151 height 21
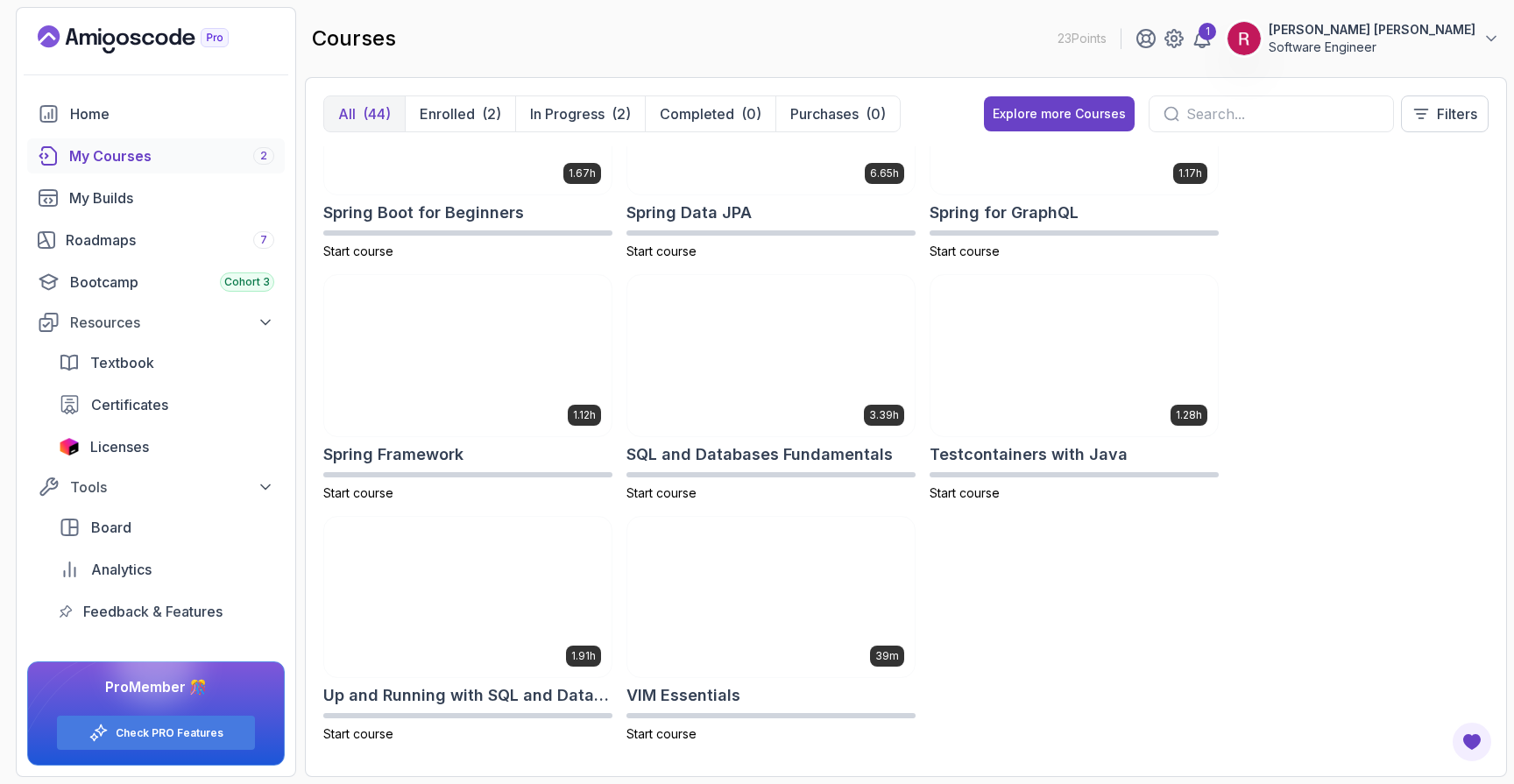
scroll to position [3016, 0]
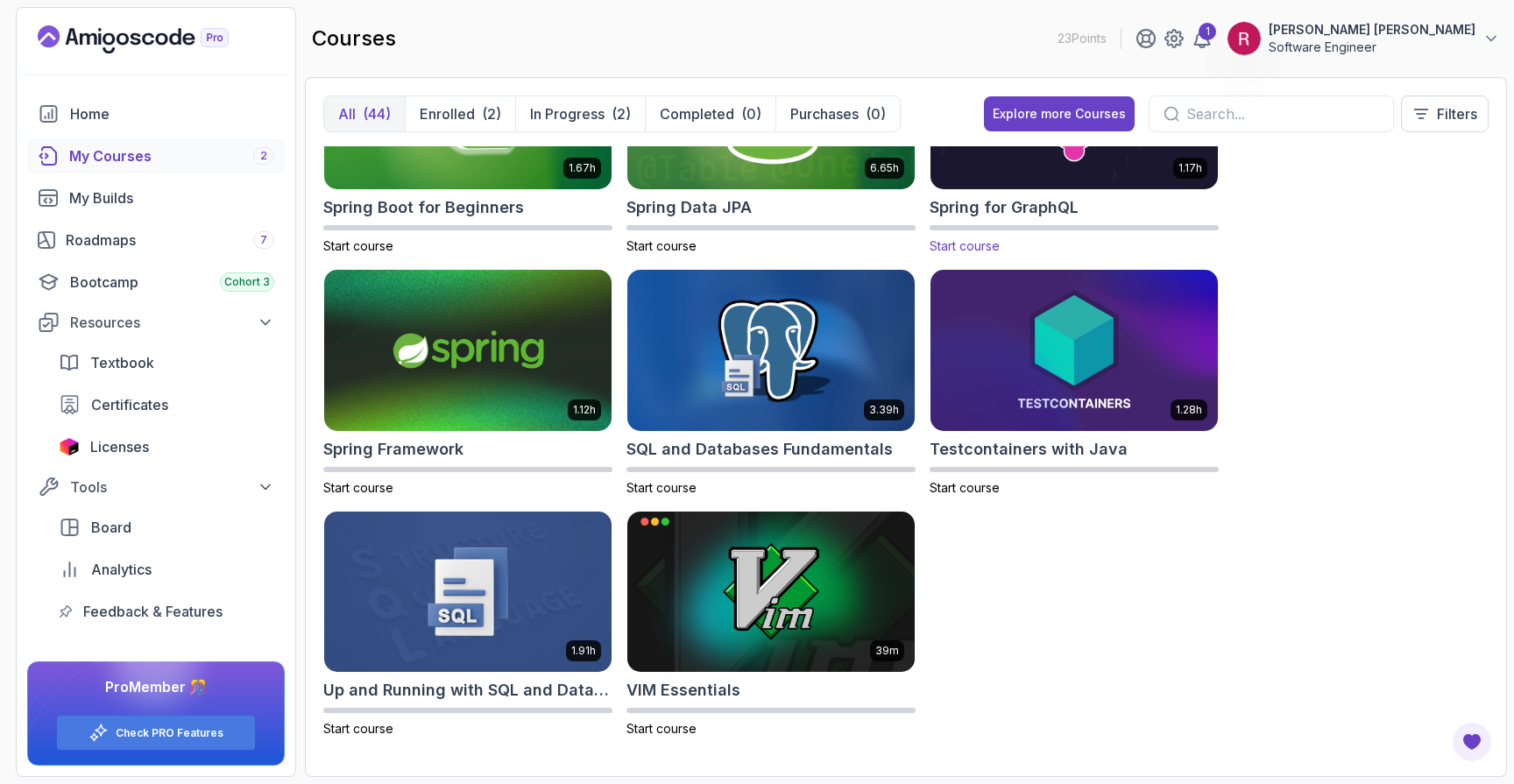
click at [1091, 191] on div "1.17h Spring for GraphQL Start course" at bounding box center [1074, 142] width 289 height 228
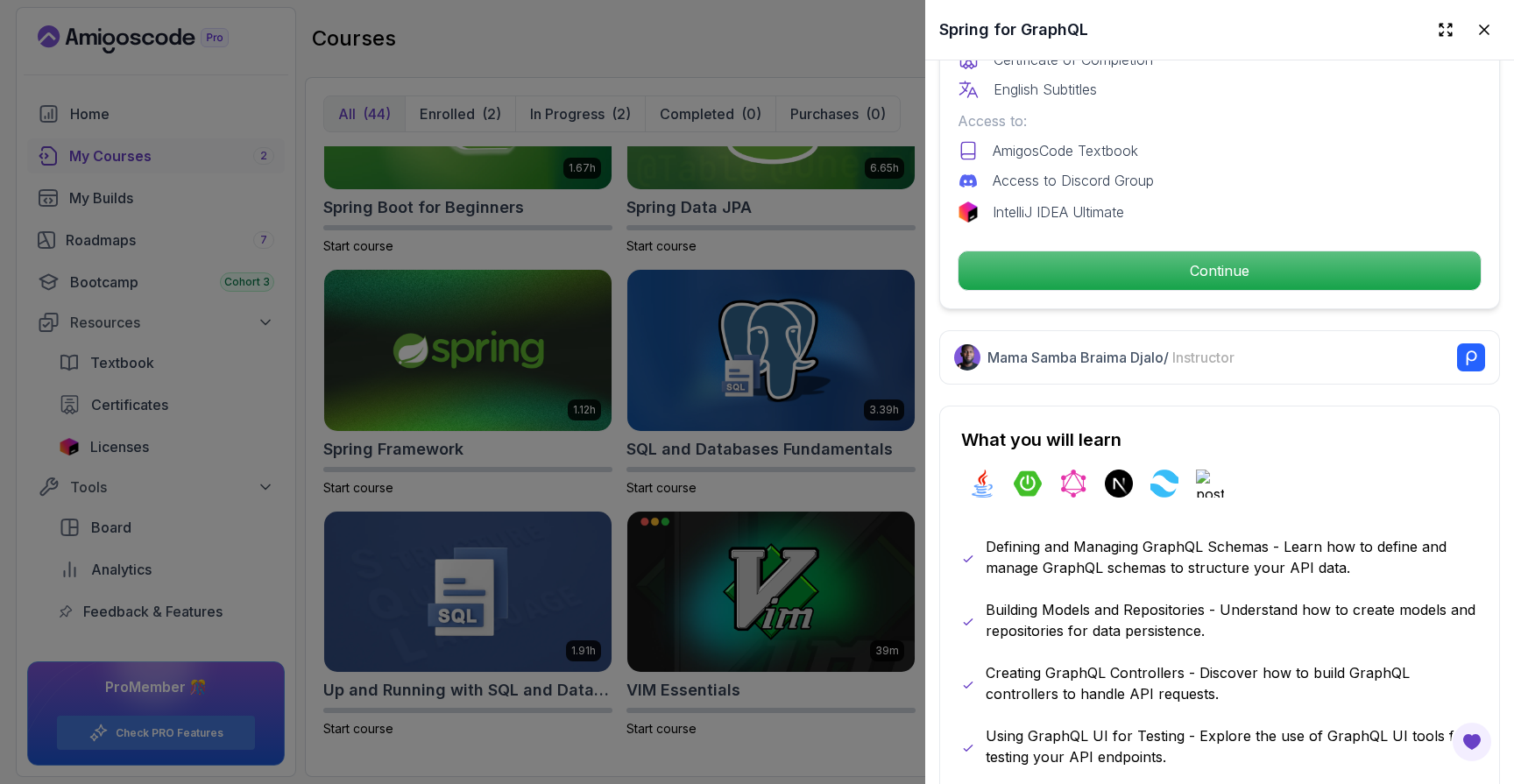
scroll to position [529, 0]
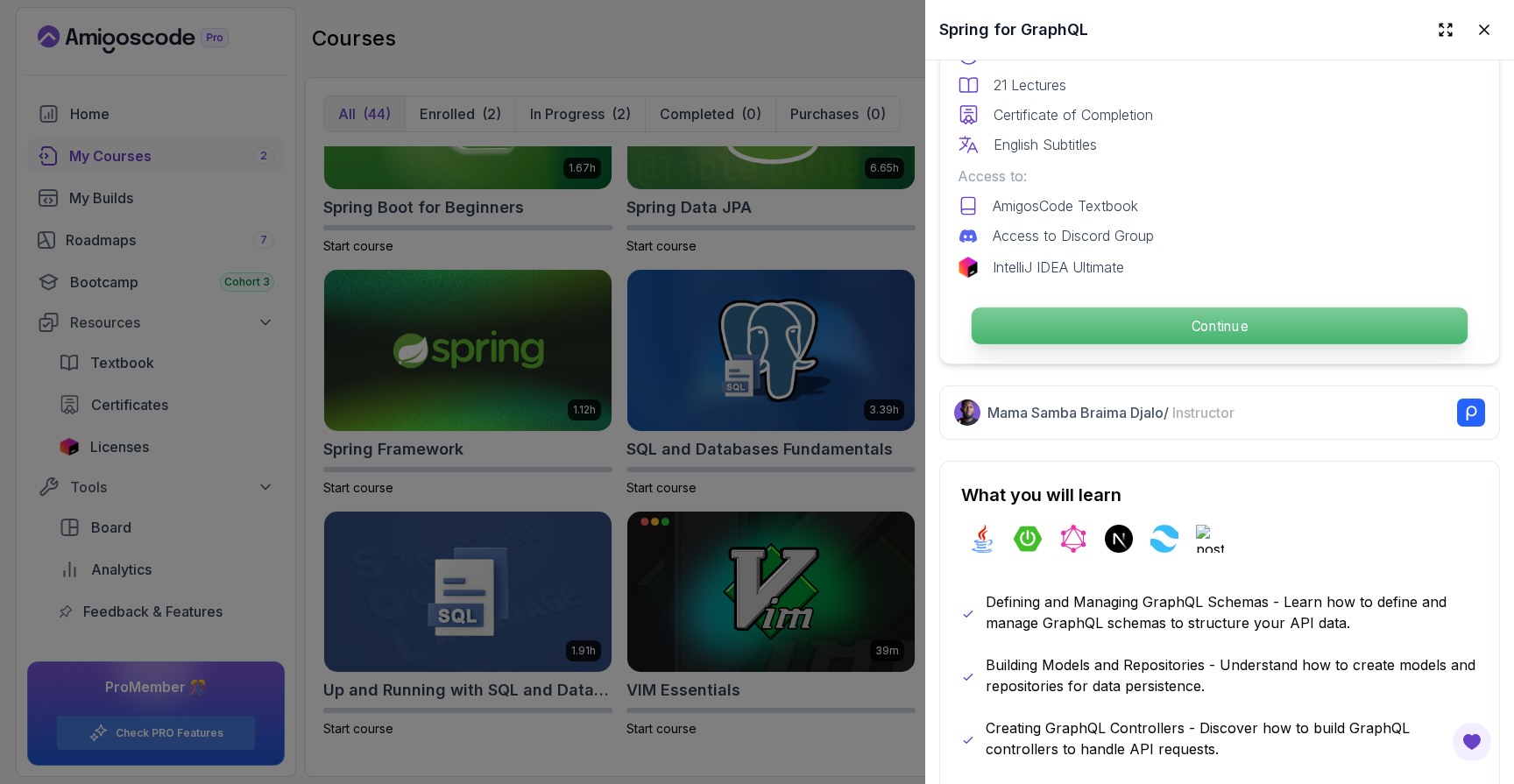
click at [1200, 315] on p "Continue" at bounding box center [1219, 326] width 496 height 37
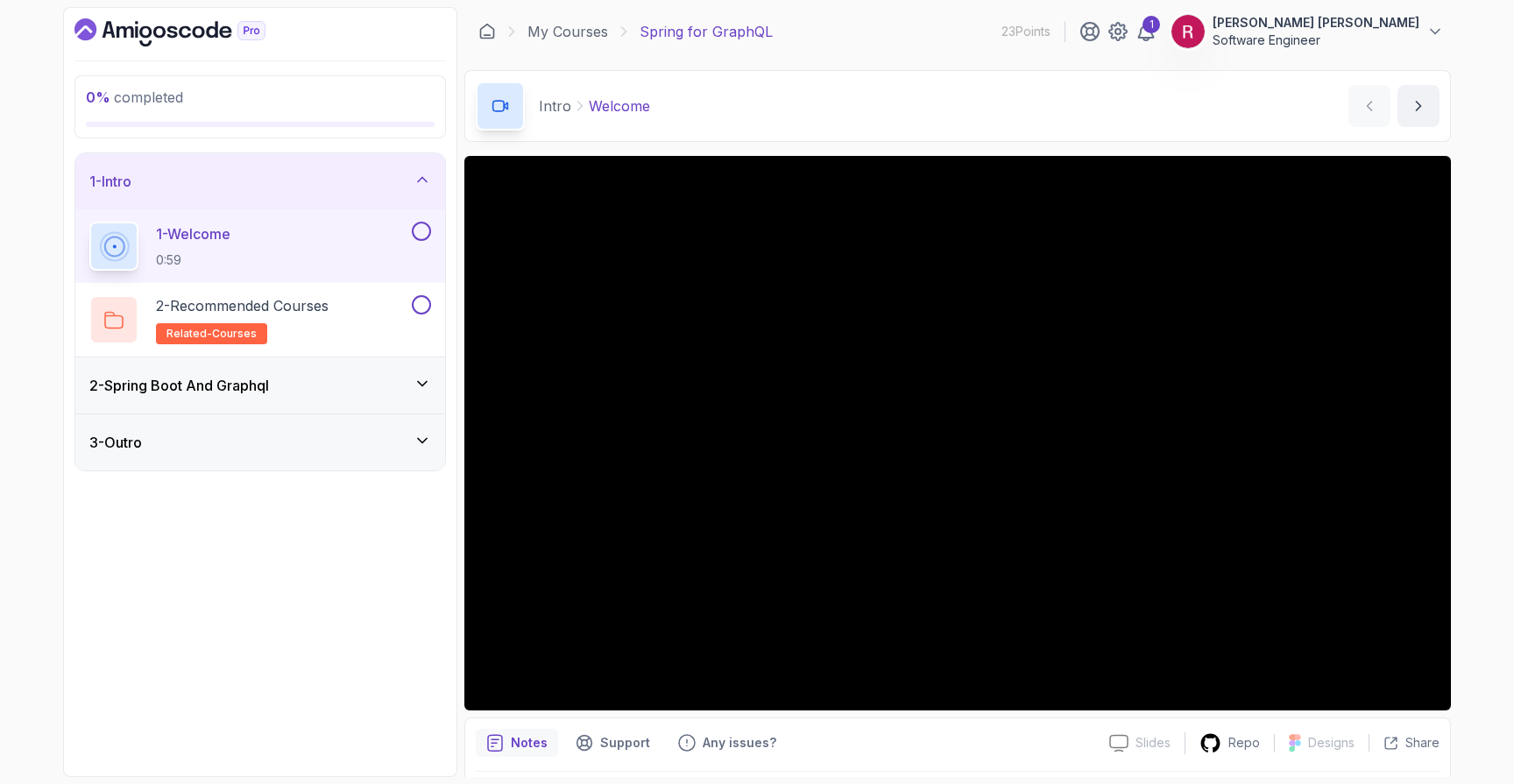
click at [355, 397] on div "2 - Spring Boot And Graphql" at bounding box center [260, 385] width 370 height 56
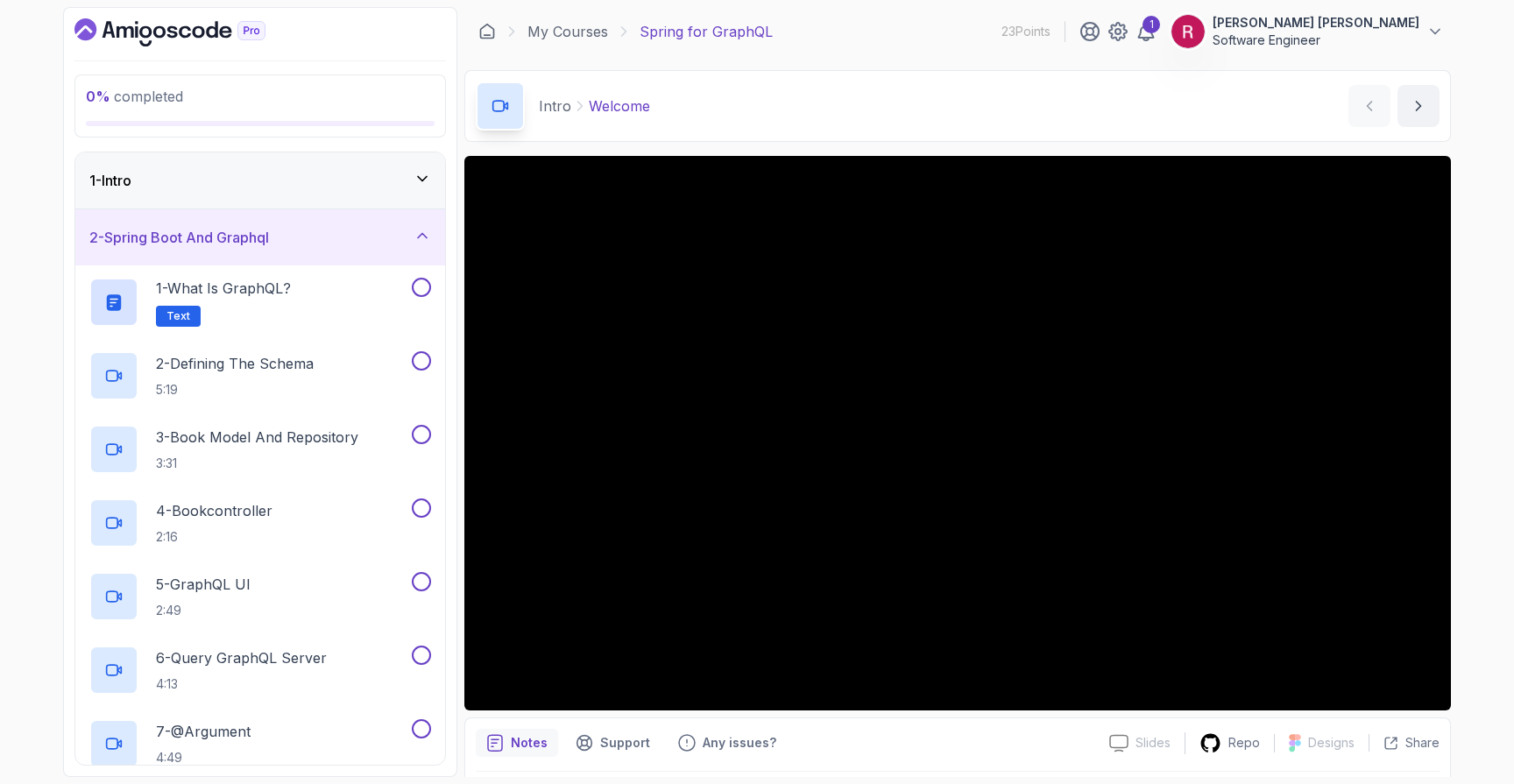
click at [348, 202] on div "1 - Intro" at bounding box center [260, 180] width 370 height 56
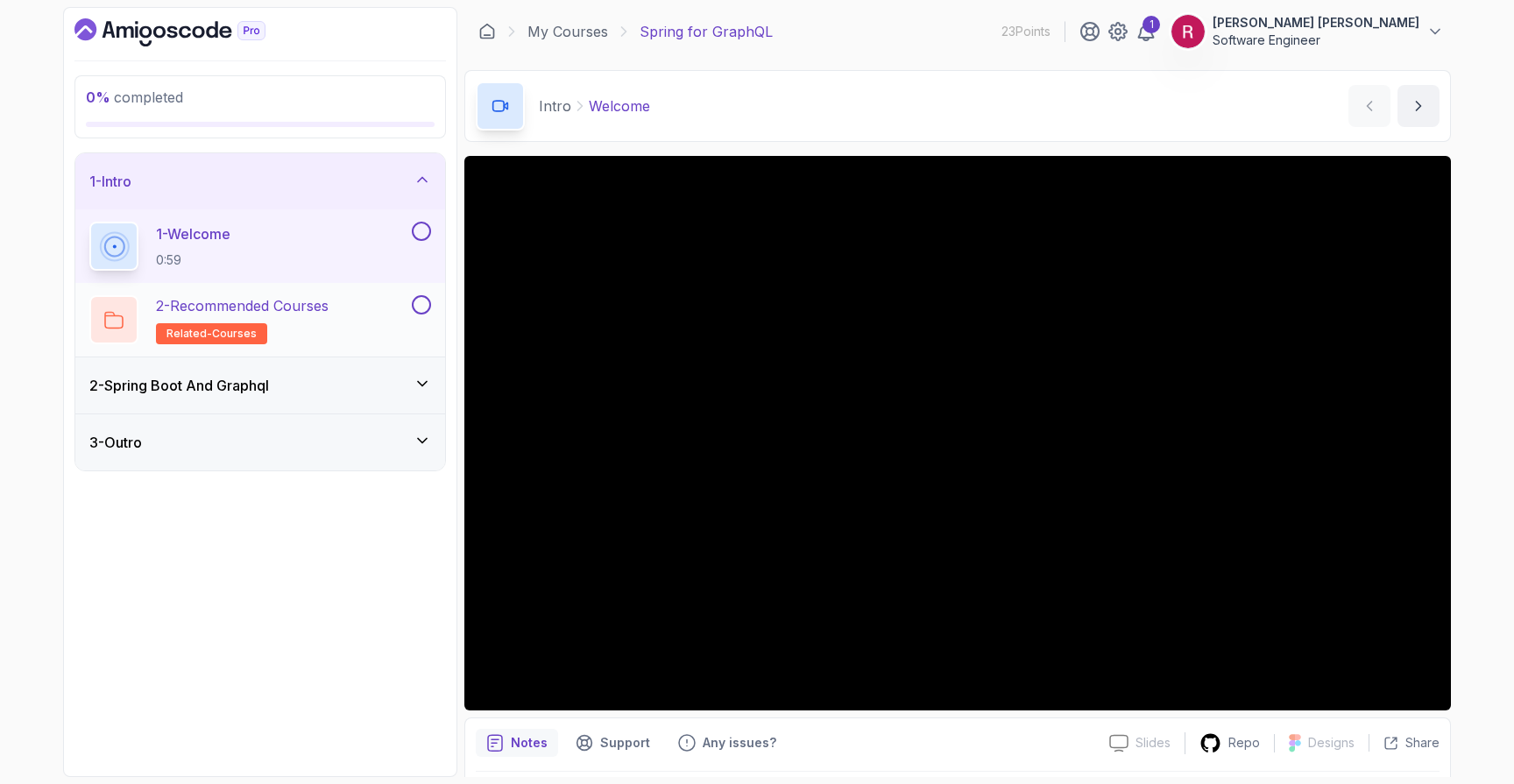
click at [348, 316] on div "2 - Recommended Courses related-courses" at bounding box center [248, 319] width 319 height 49
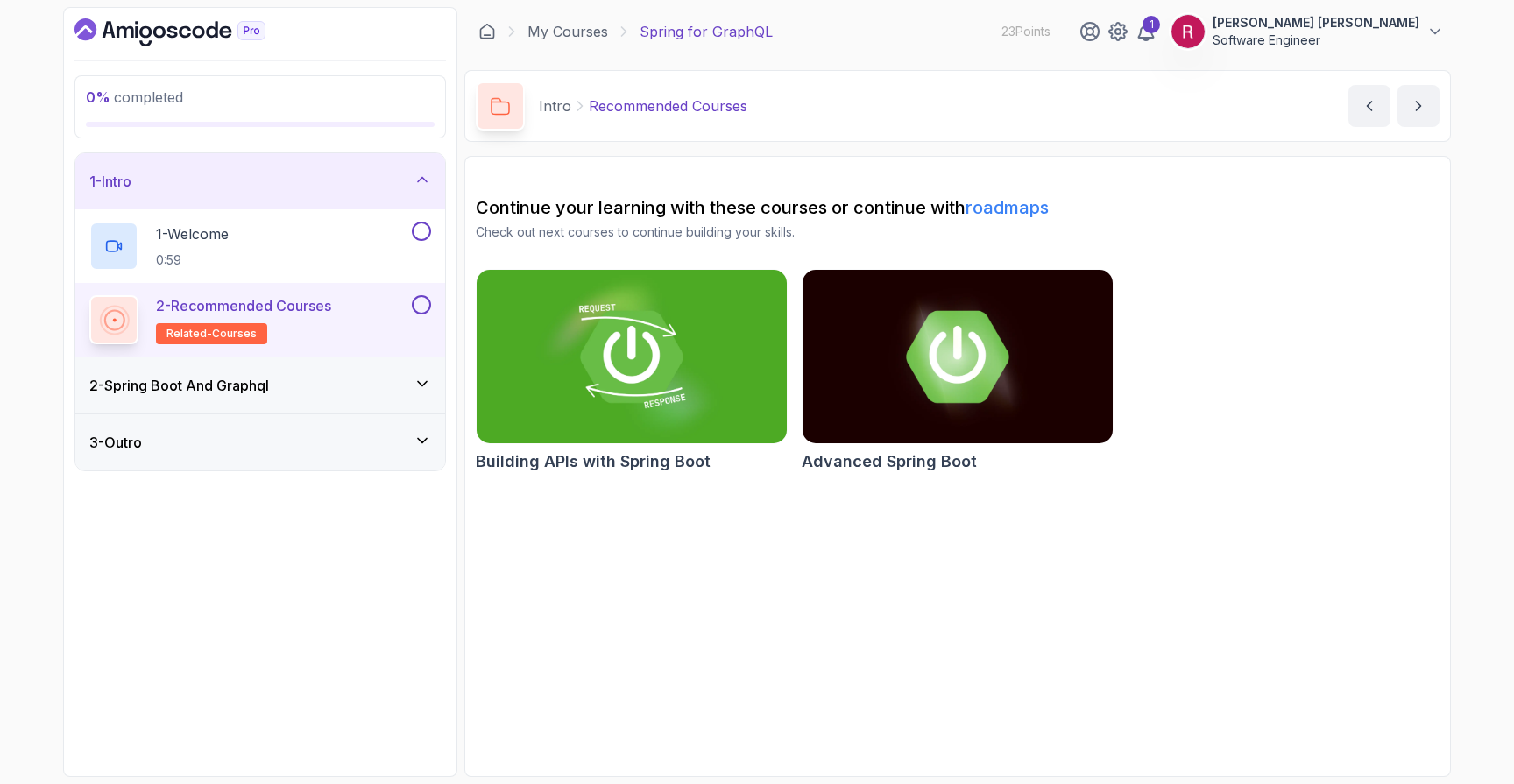
click at [342, 401] on div "2 - Spring Boot And Graphql" at bounding box center [260, 385] width 370 height 56
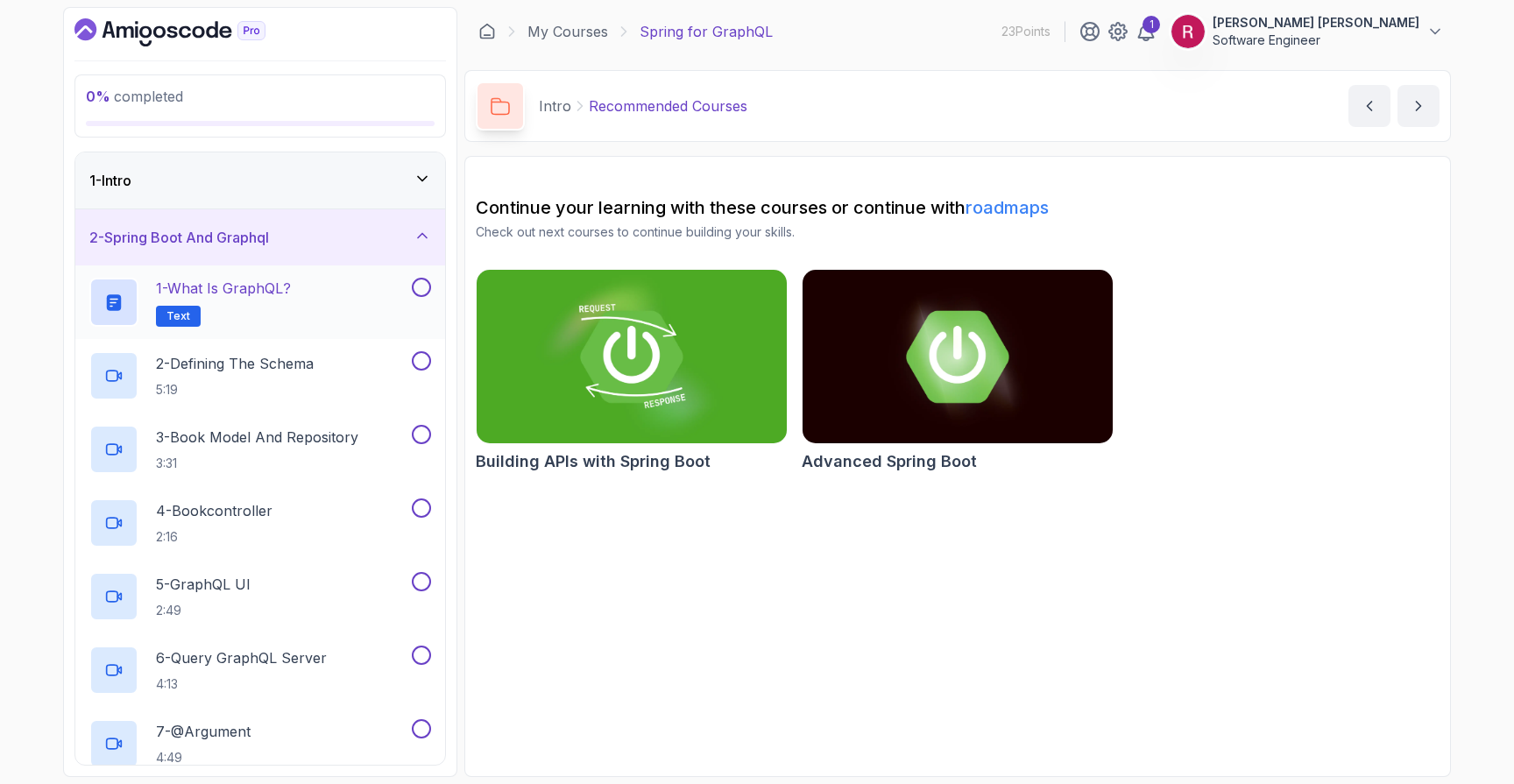
click at [341, 307] on div "1 - What is GraphQL? Text" at bounding box center [248, 302] width 319 height 49
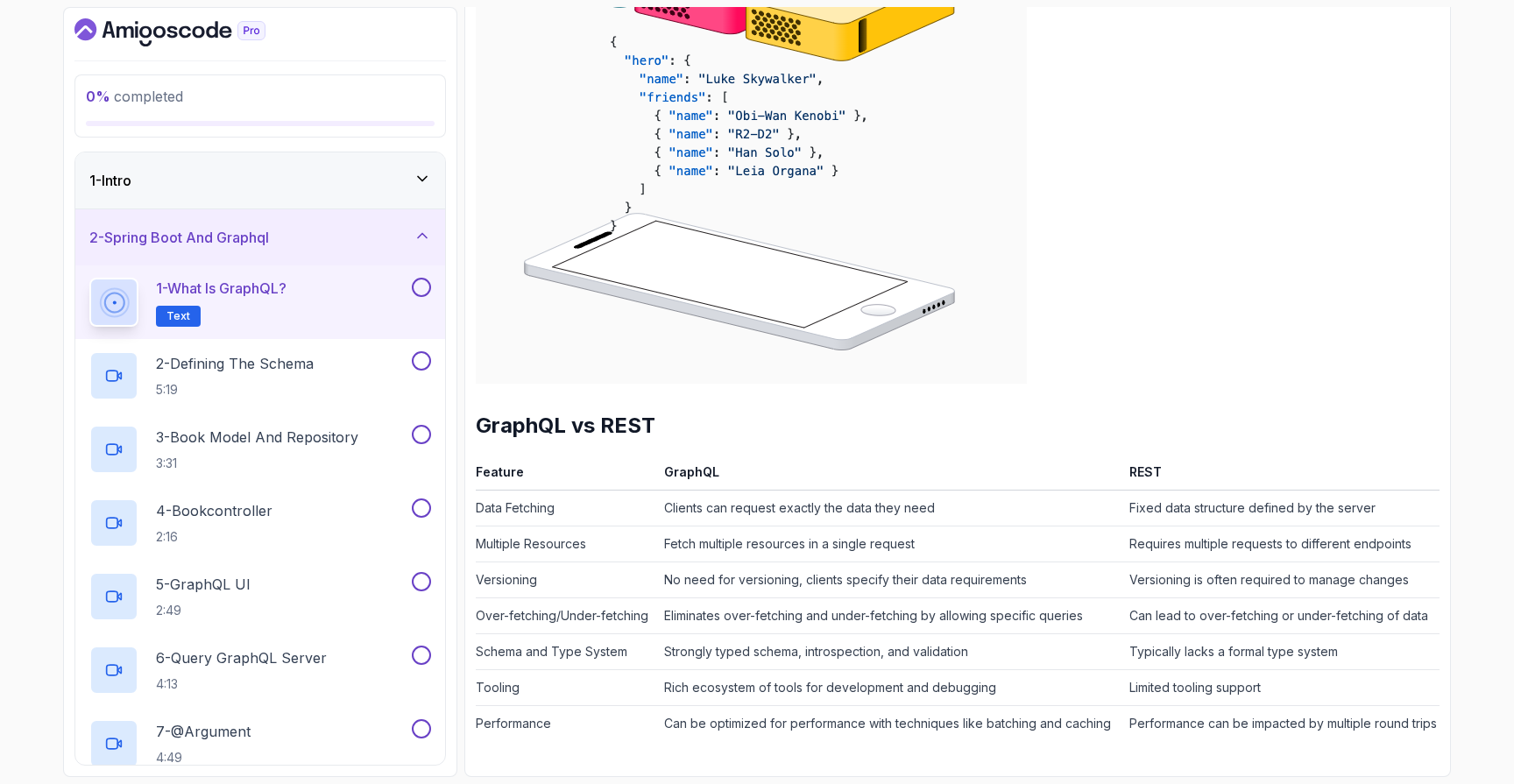
scroll to position [1420, 0]
click at [196, 361] on p "2 - Defining The Schema" at bounding box center [234, 363] width 157 height 21
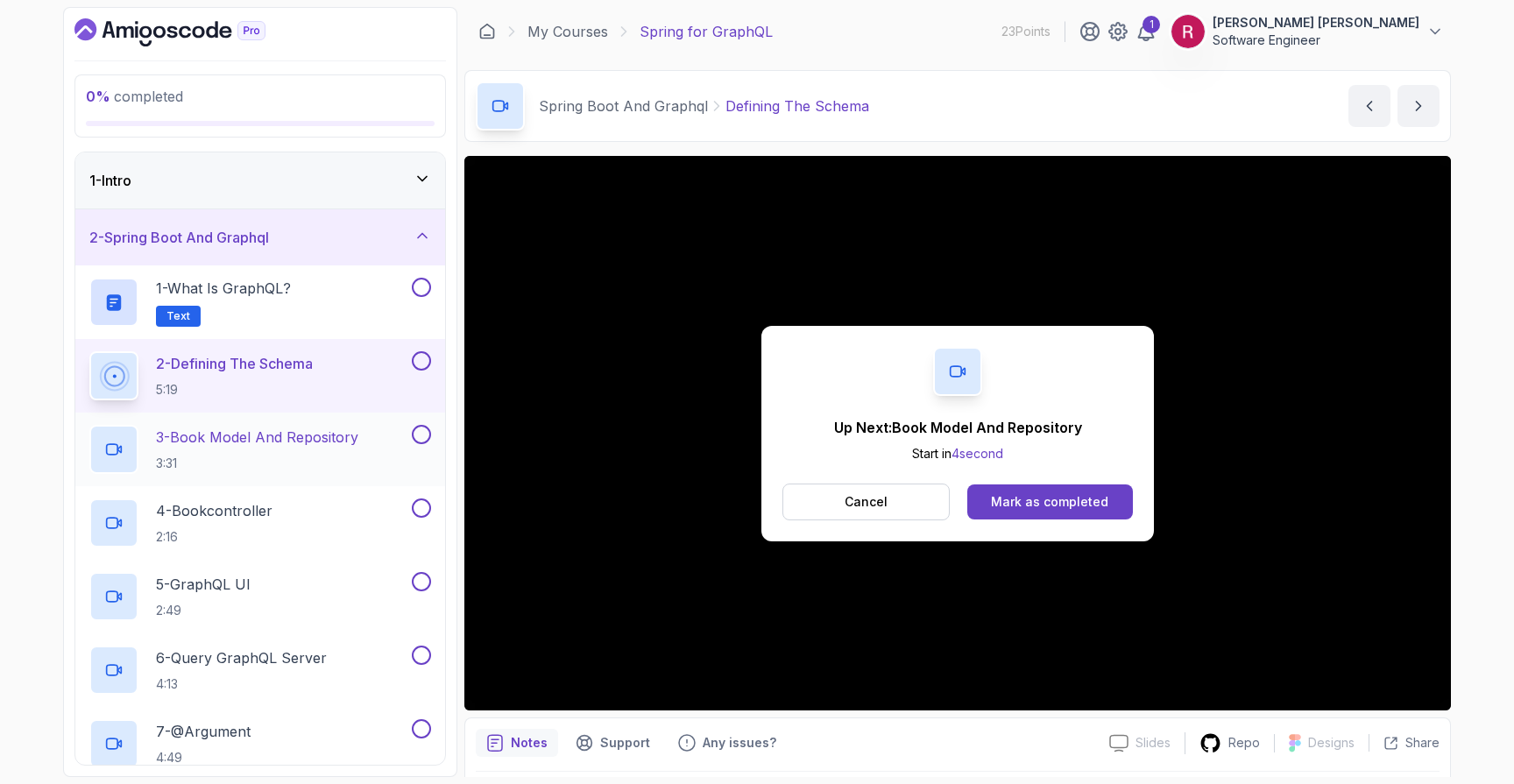
click at [320, 434] on p "3 - Book Model And Repository" at bounding box center [257, 437] width 202 height 21
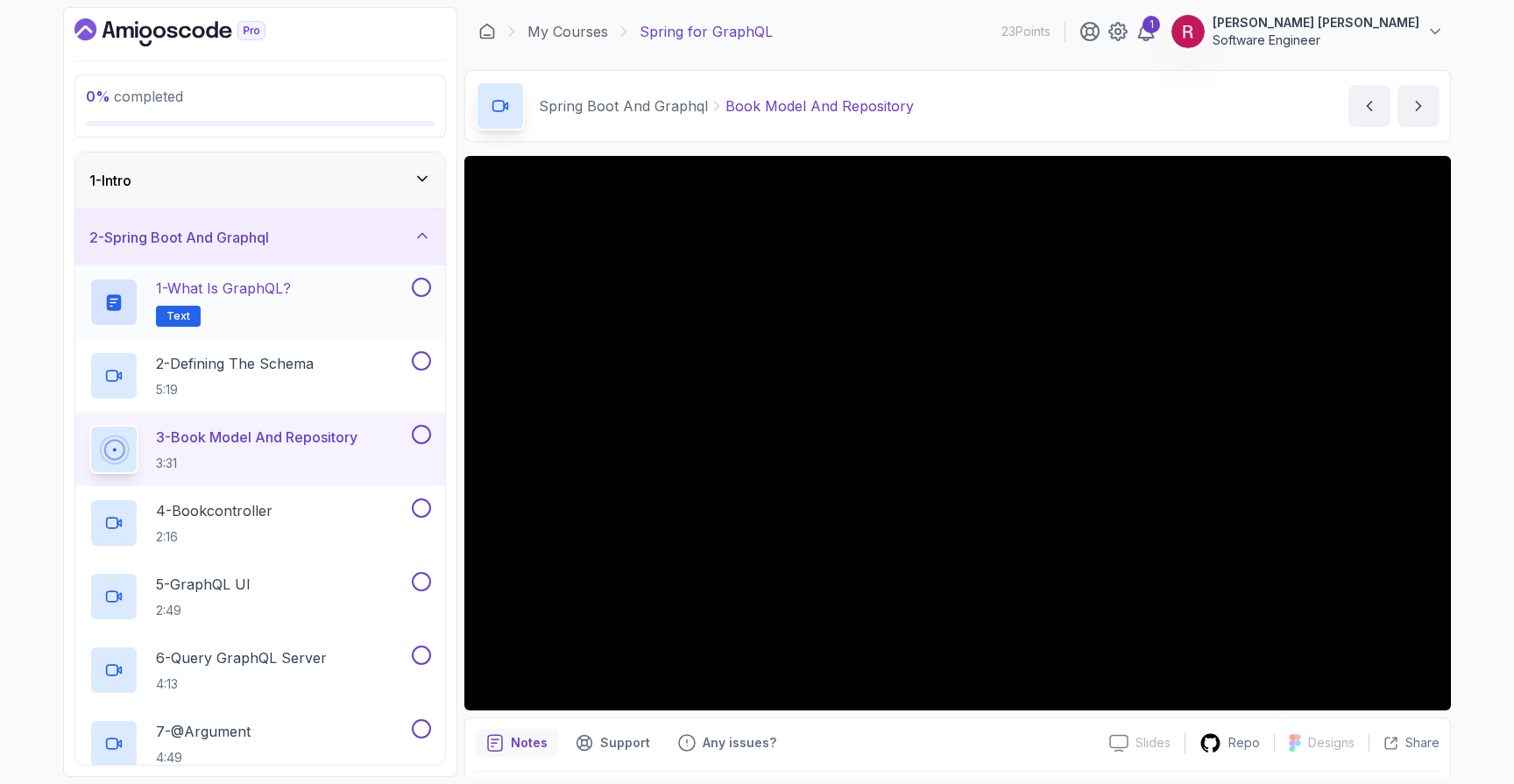
click at [229, 323] on h2 "1 - What is GraphQL? Text" at bounding box center [223, 302] width 135 height 49
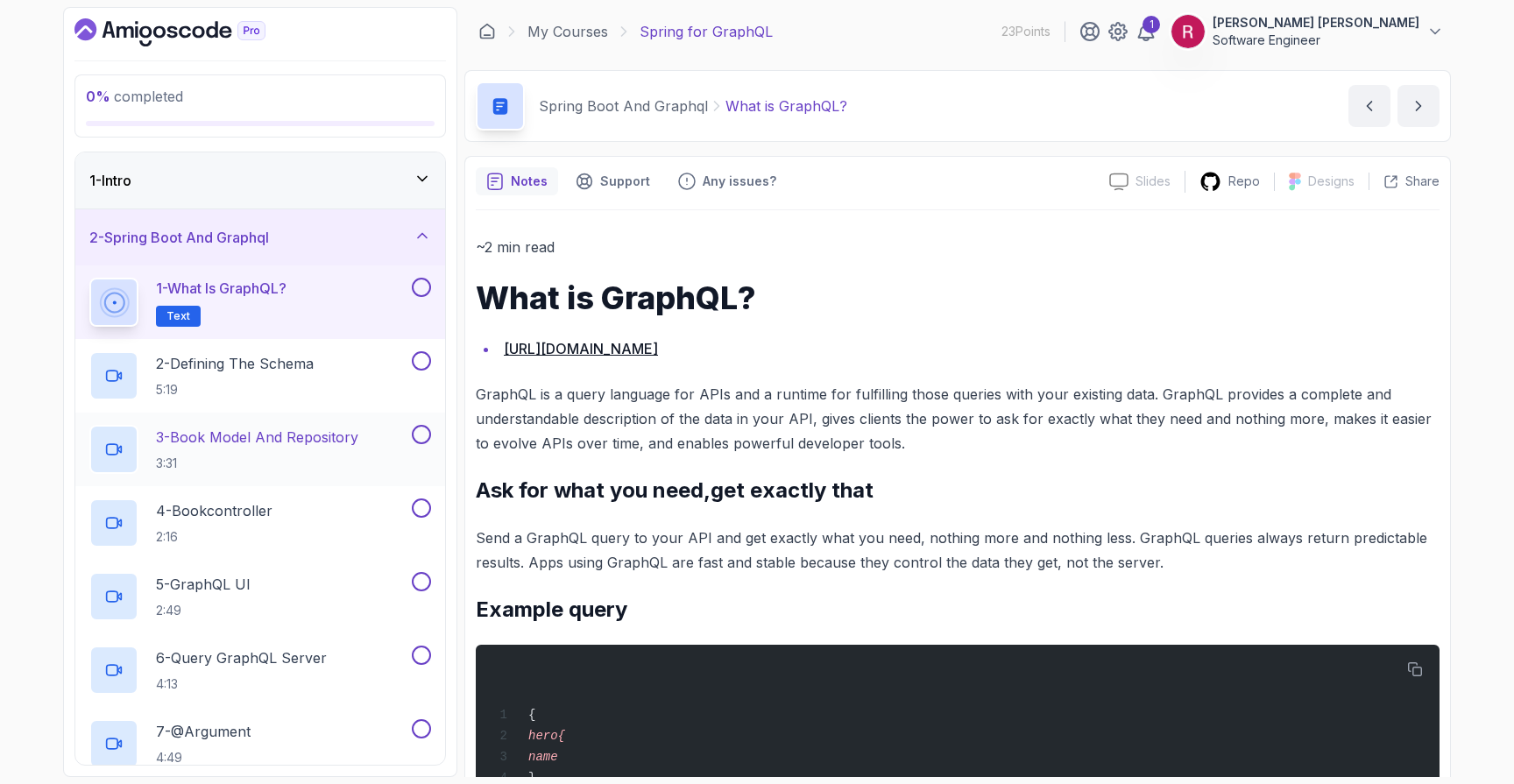
click at [269, 441] on p "3 - Book Model And Repository" at bounding box center [257, 437] width 202 height 21
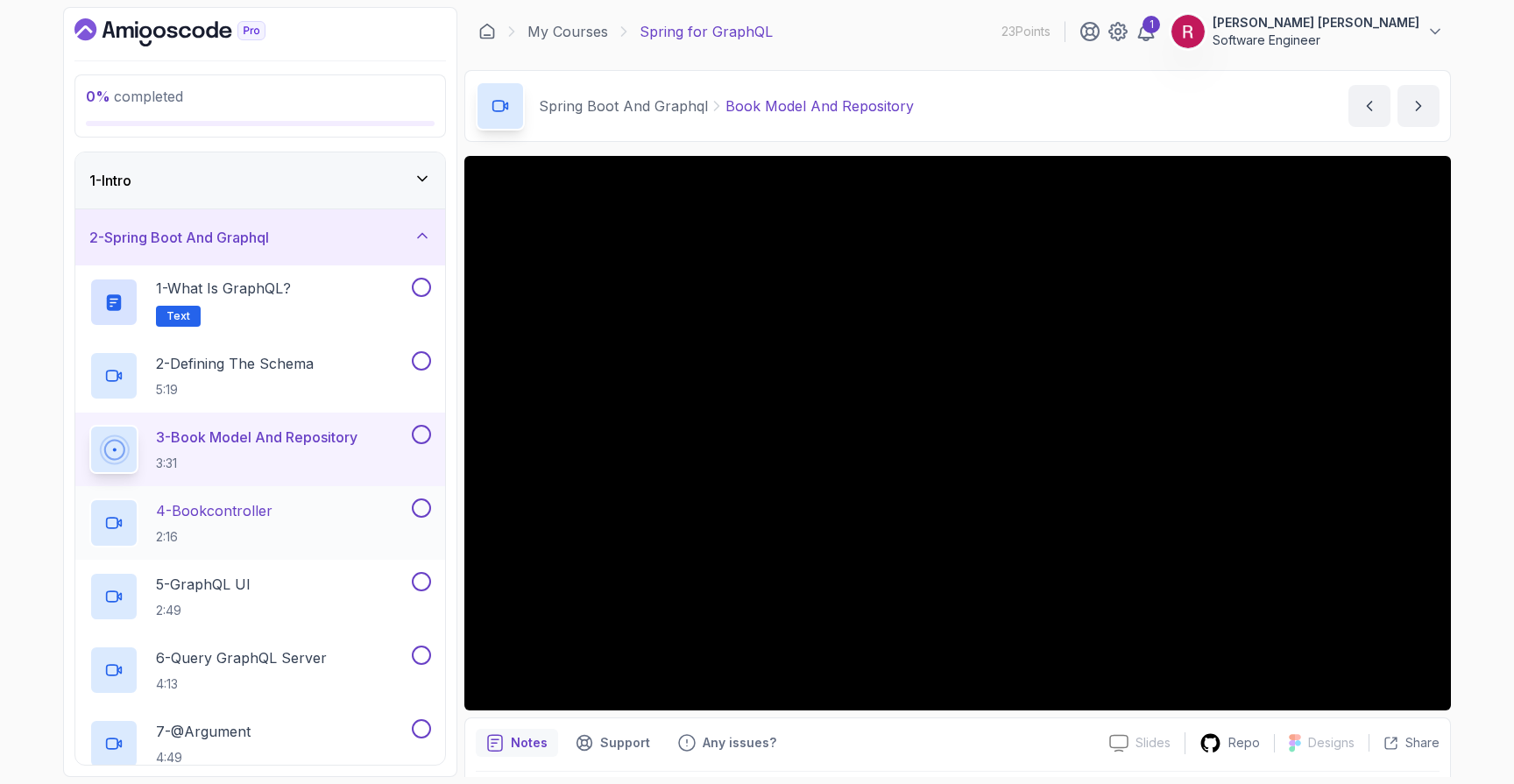
click at [259, 515] on p "4 - Bookcontroller" at bounding box center [214, 511] width 117 height 21
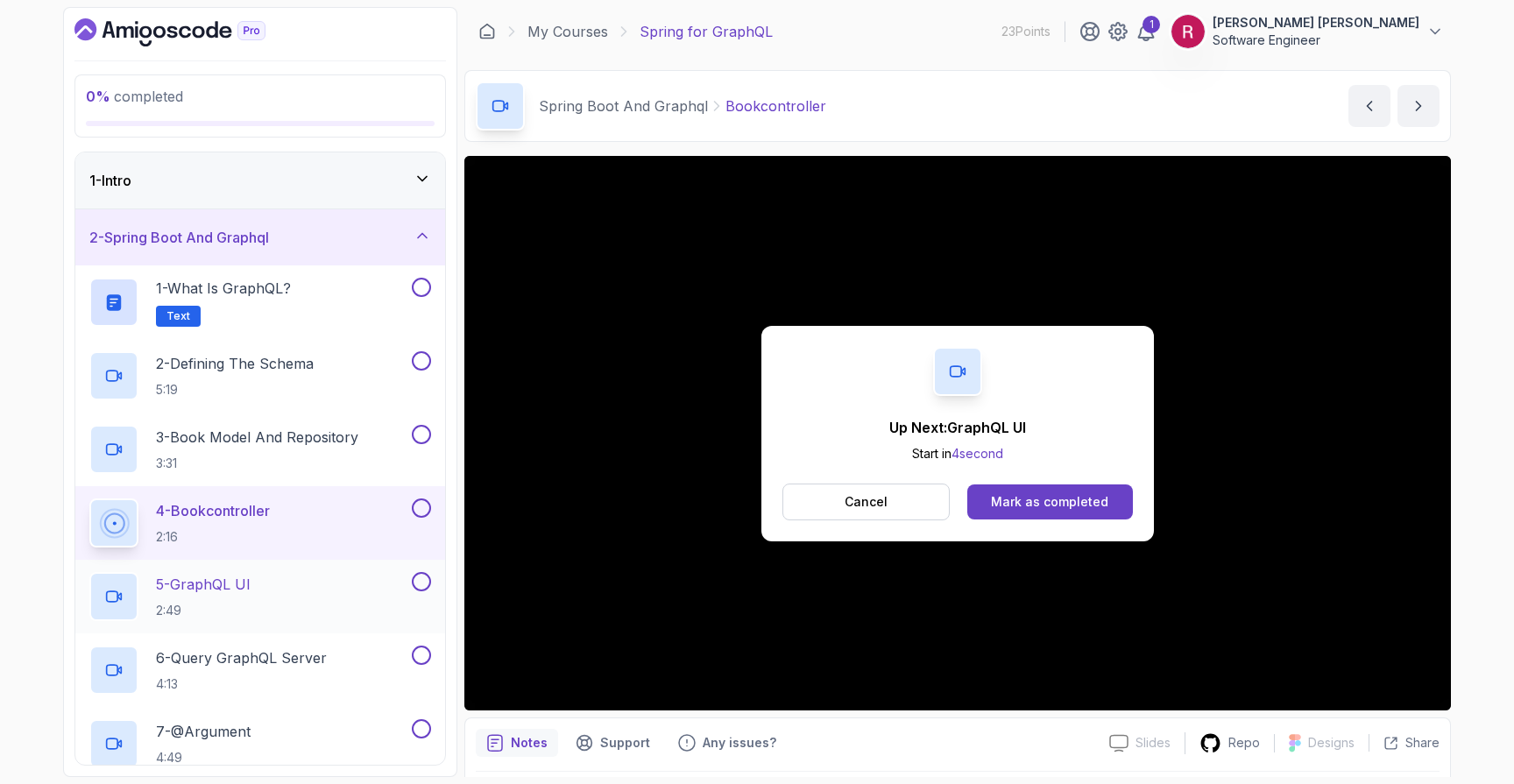
click at [279, 624] on div "5 - GraphQL UI 2:49" at bounding box center [260, 596] width 370 height 74
click at [287, 607] on div "5 - GraphQL UI 2:49" at bounding box center [248, 596] width 319 height 49
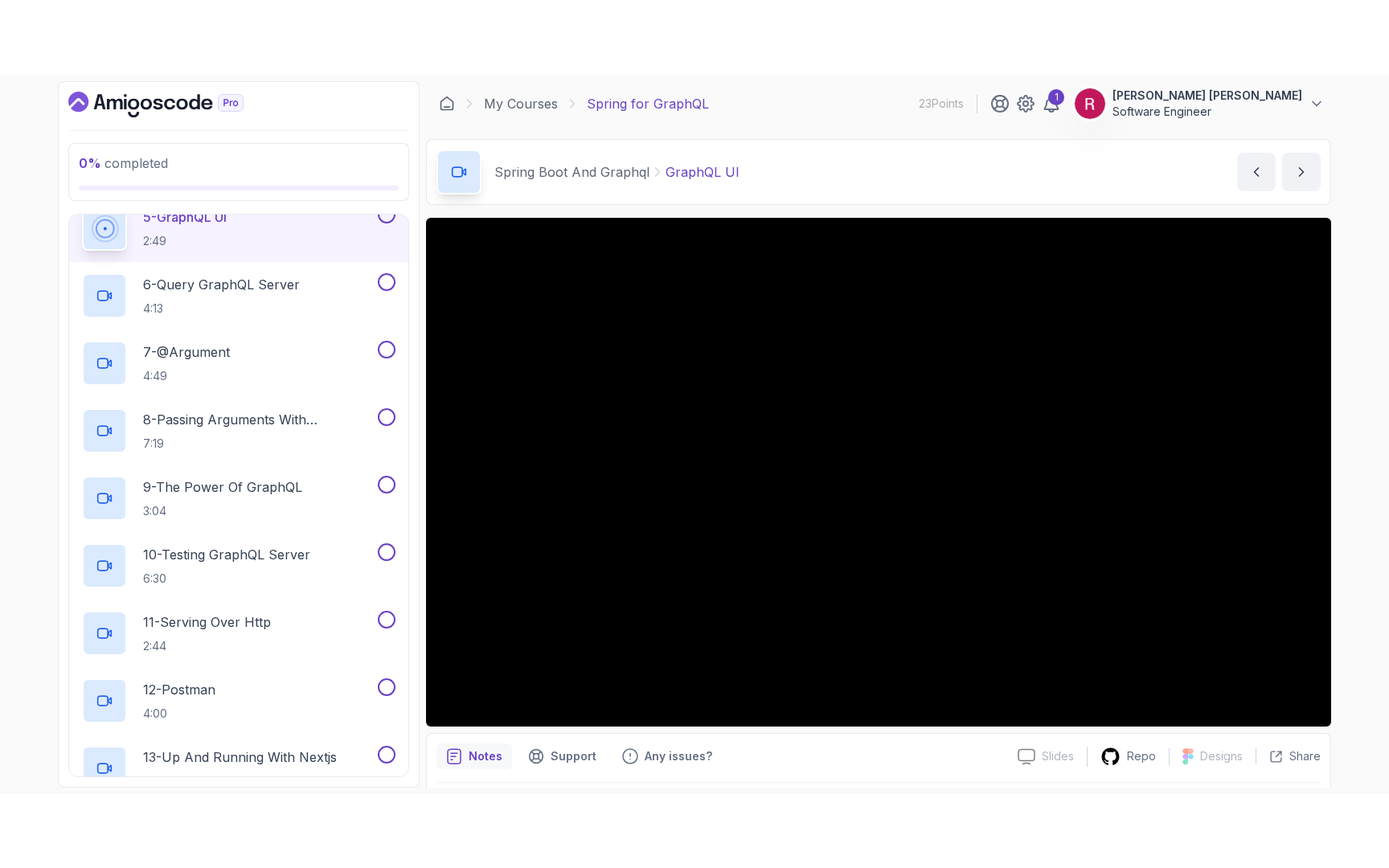
scroll to position [405, 0]
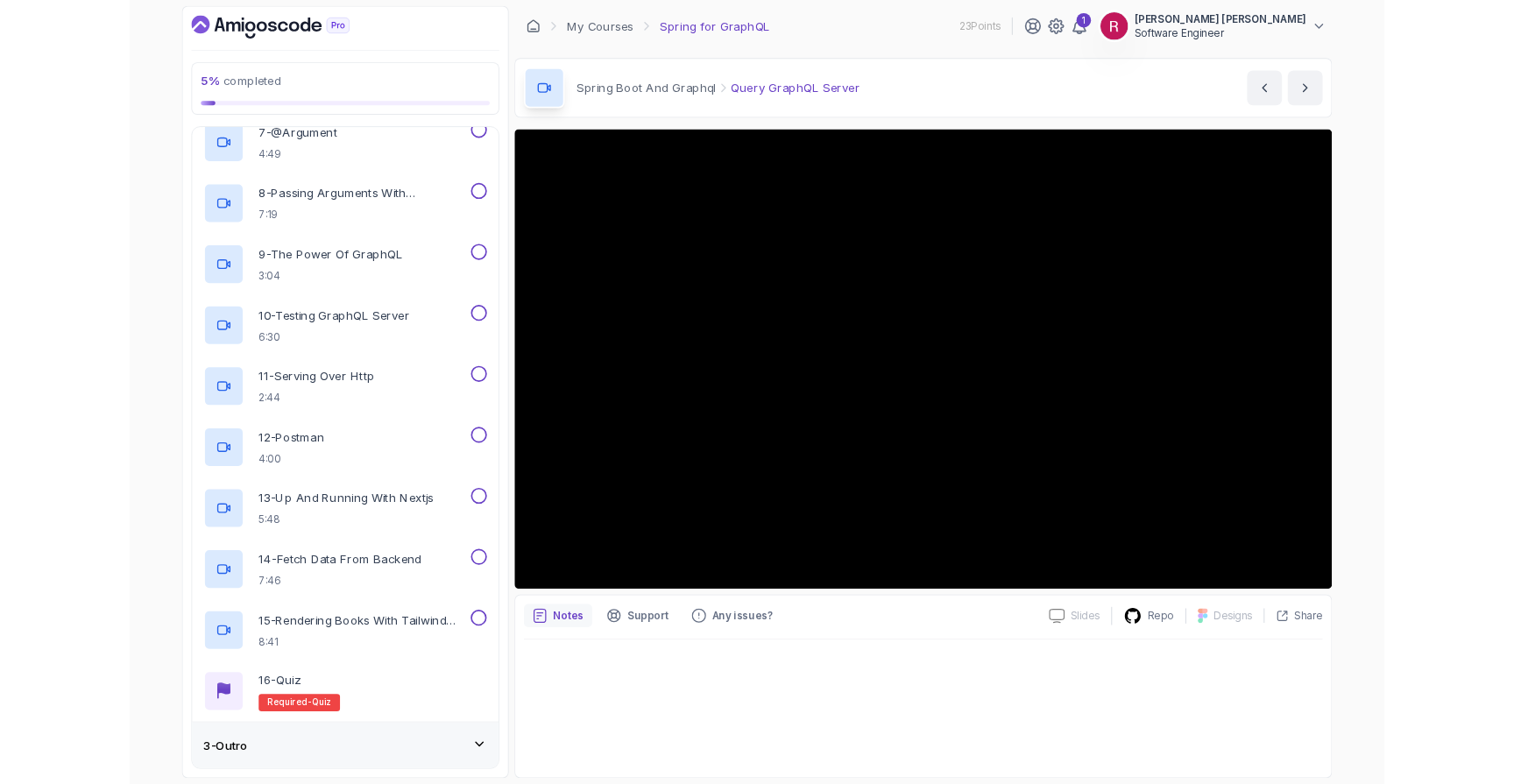
scroll to position [735, 0]
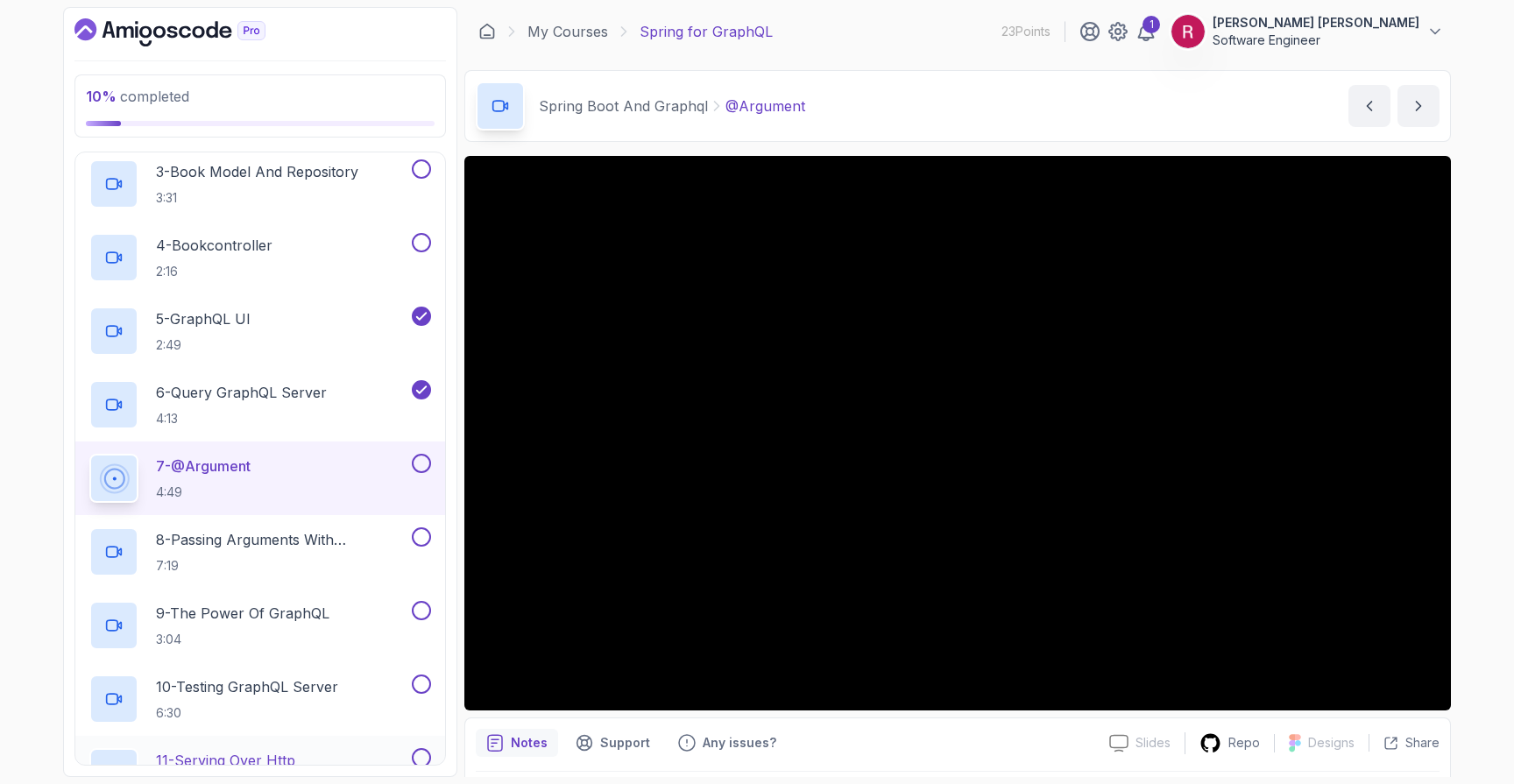
scroll to position [260, 0]
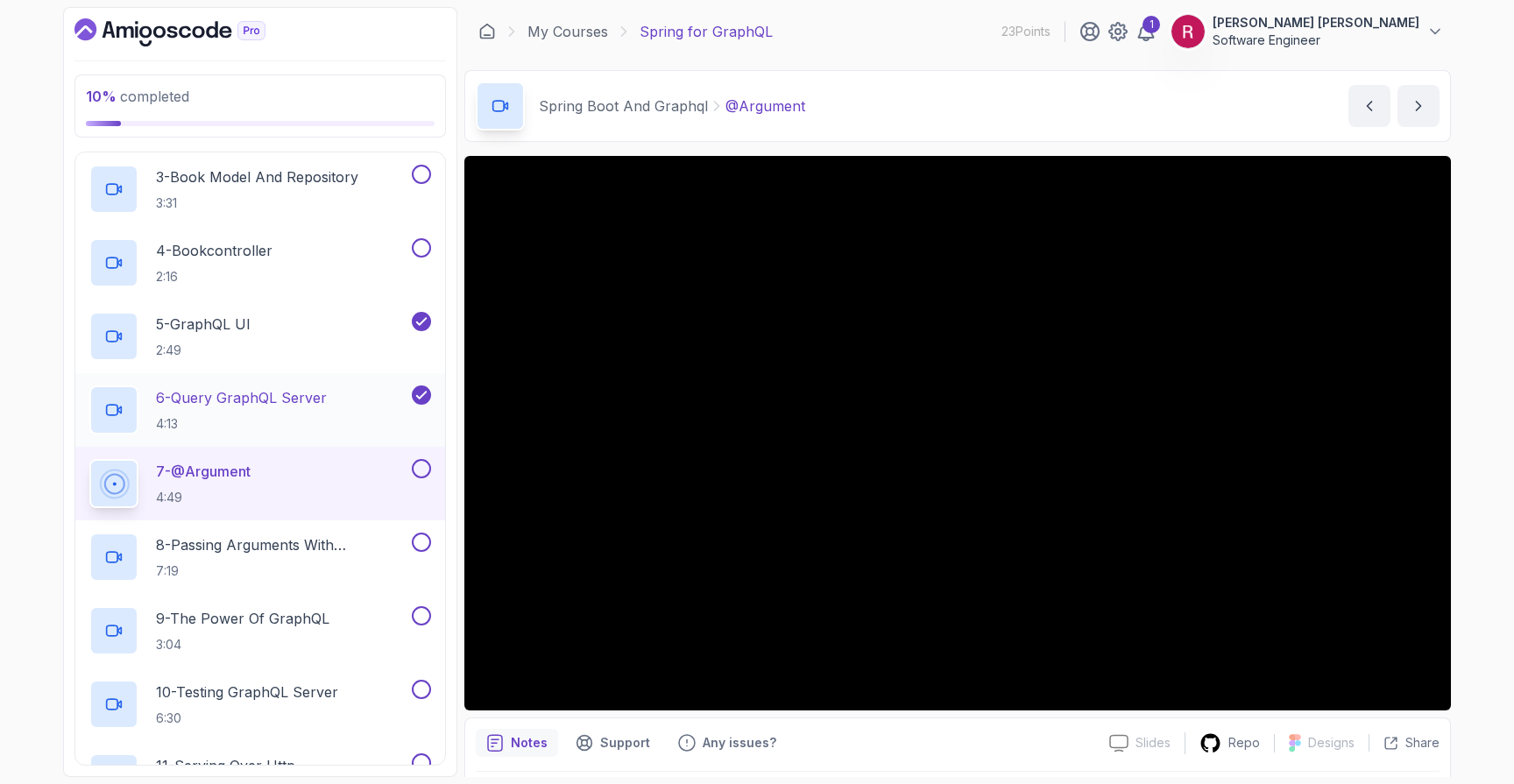
click at [290, 417] on p "4:13" at bounding box center [241, 423] width 171 height 17
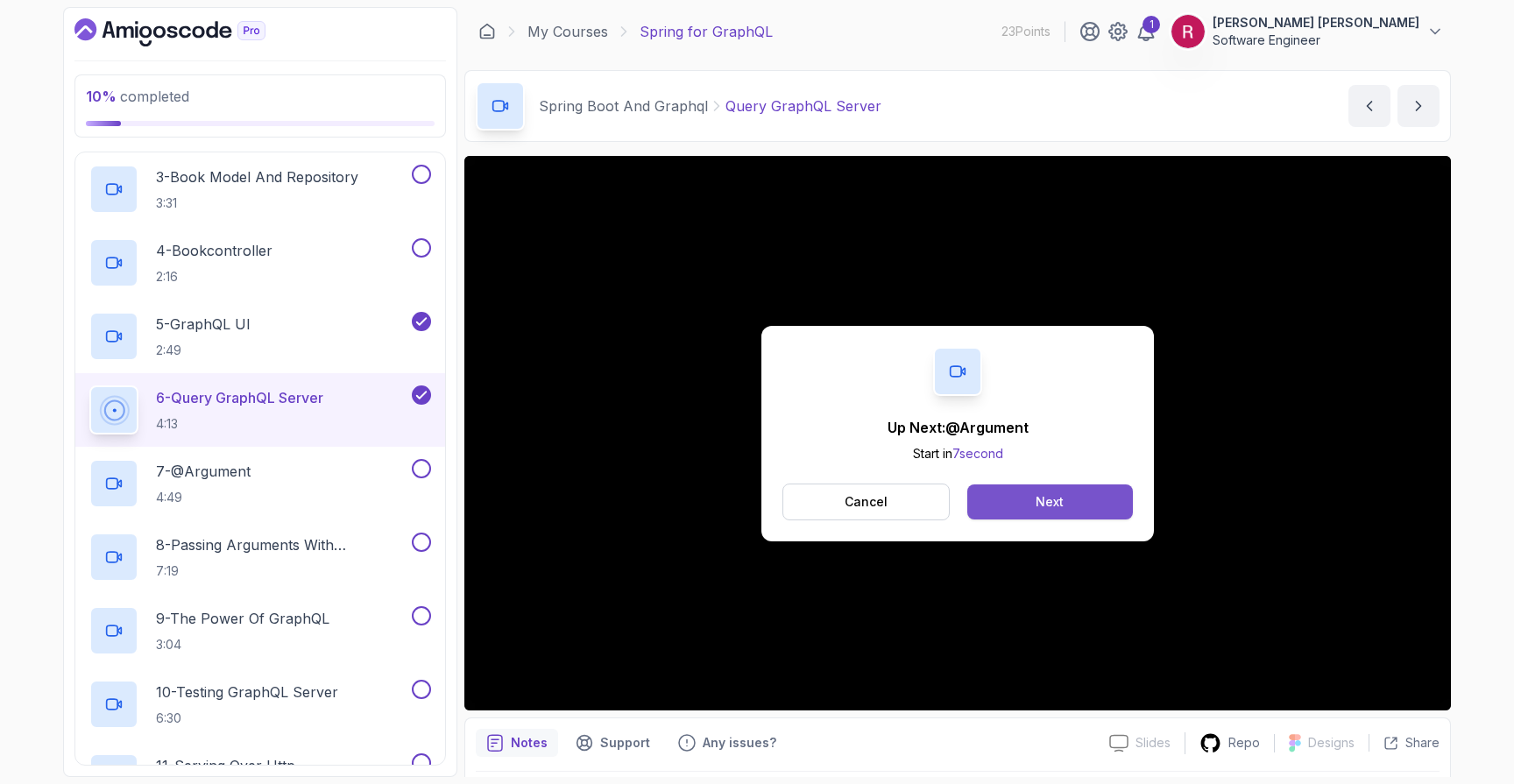
click at [1096, 491] on button "Next" at bounding box center [1050, 502] width 166 height 35
